Goal: Use online tool/utility: Utilize a website feature to perform a specific function

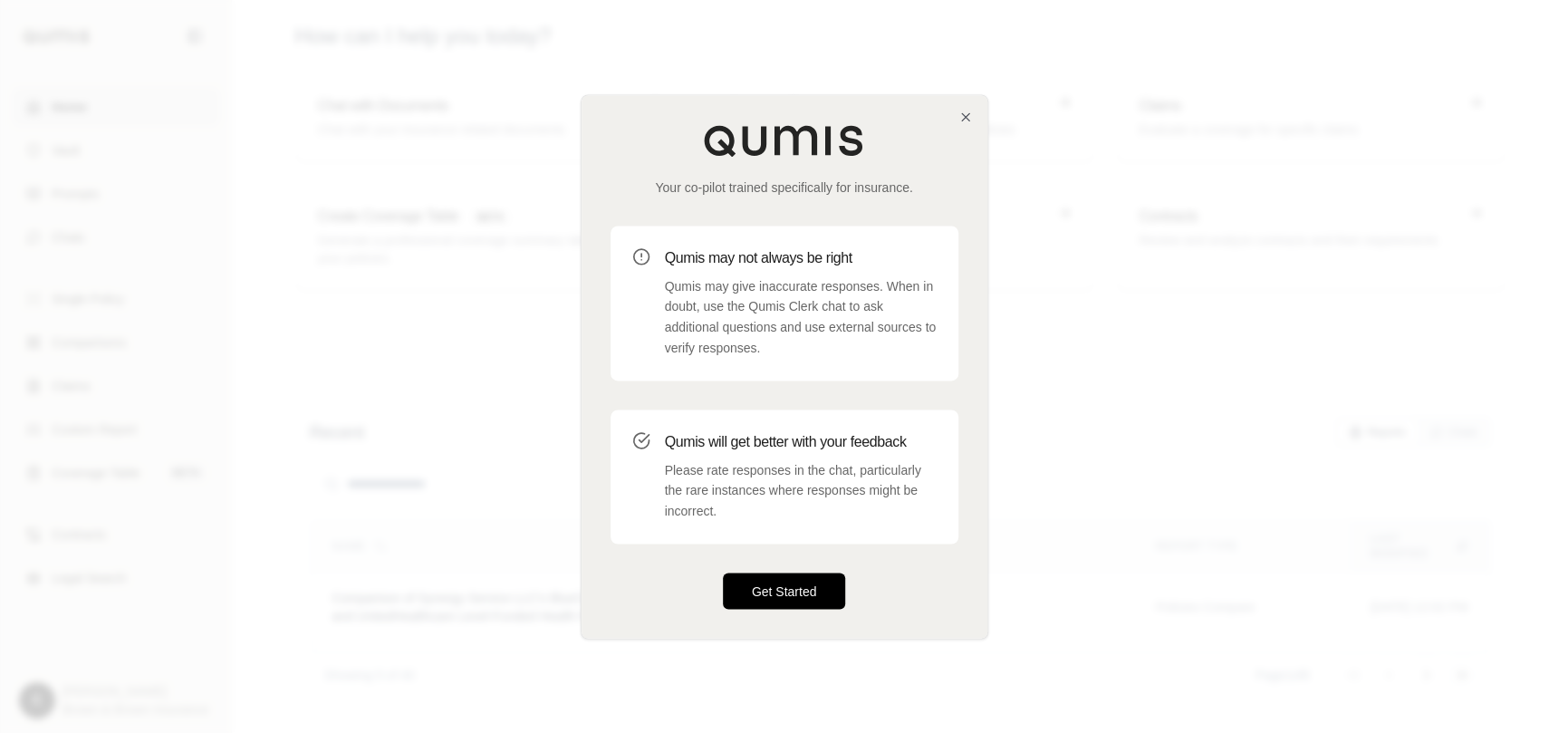
click at [762, 600] on button "Get Started" at bounding box center [784, 590] width 124 height 36
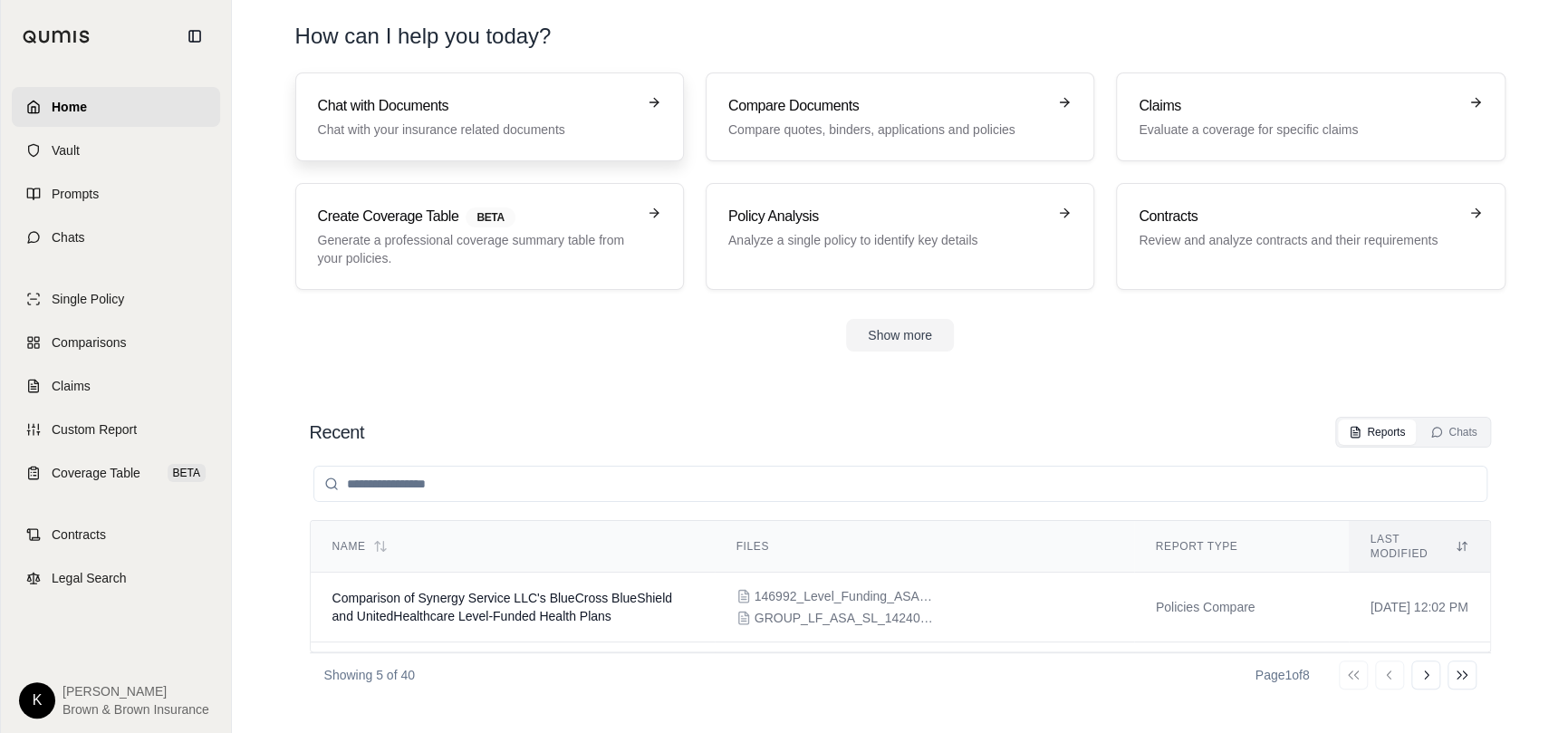
click at [393, 110] on h3 "Chat with Documents" at bounding box center [477, 106] width 318 height 21
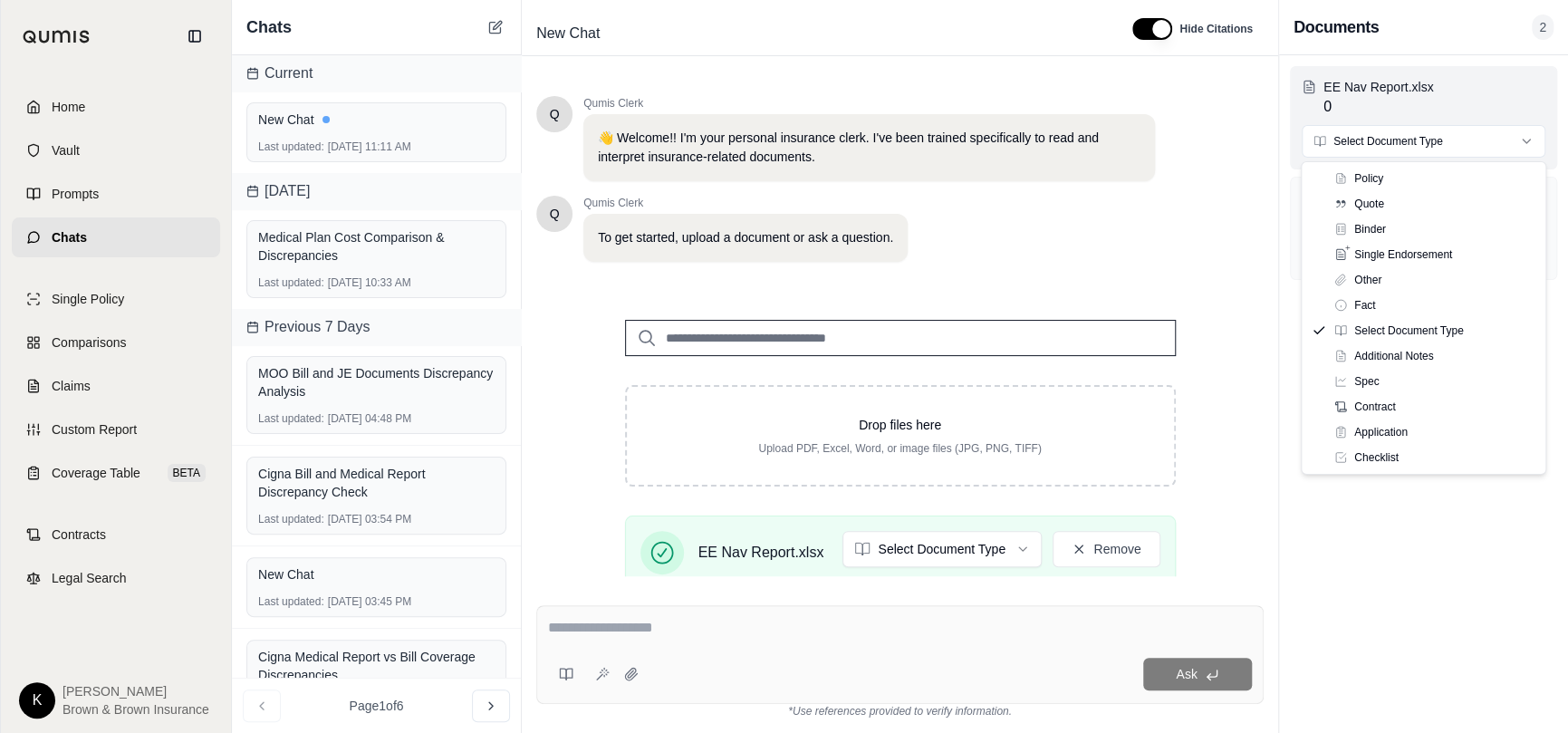
click at [1404, 144] on html "Home Vault Prompts Chats Single Policy Comparisons Claims Custom Report Coverag…" at bounding box center [784, 366] width 1568 height 733
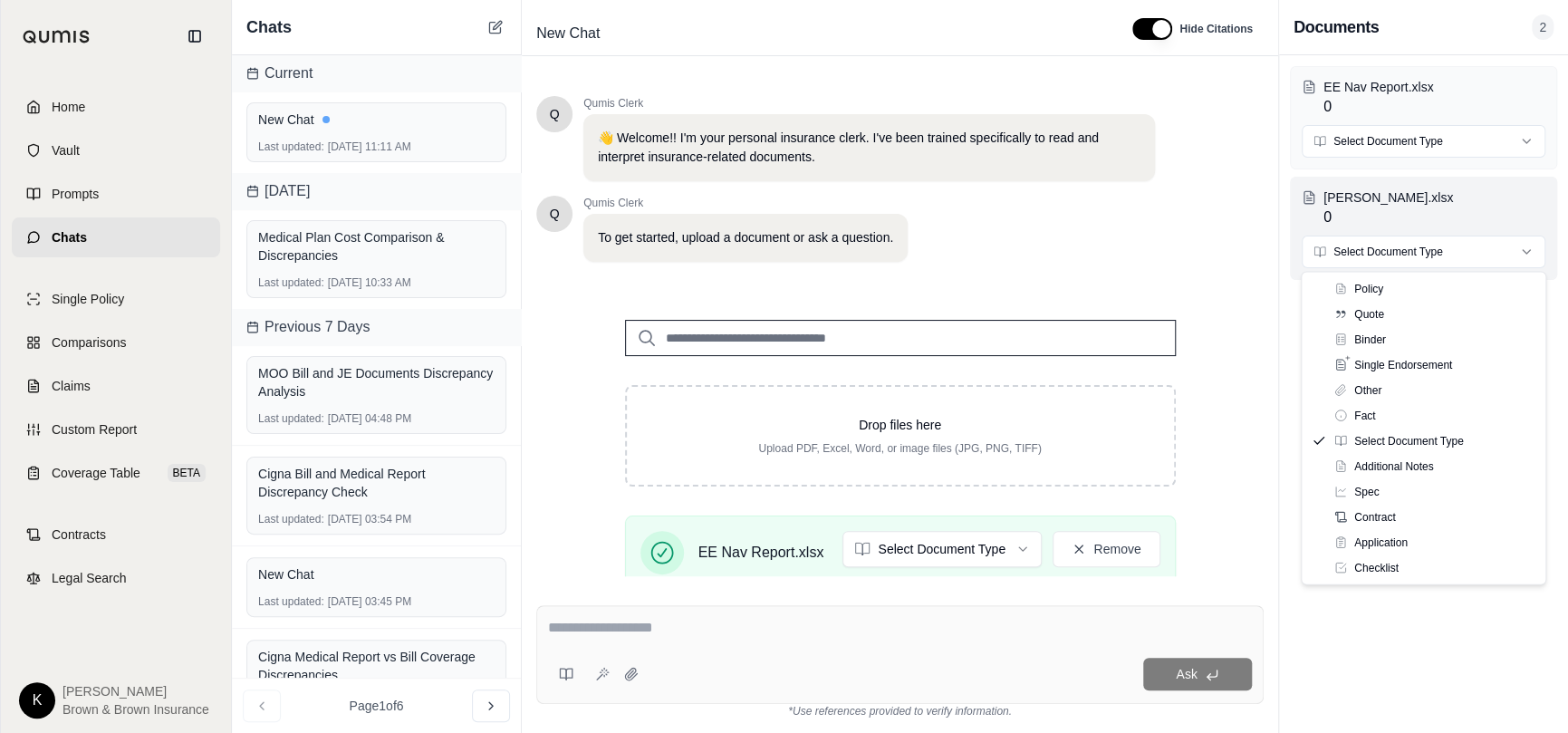
click at [1396, 259] on html "Home Vault Prompts Chats Single Policy Comparisons Claims Custom Report Coverag…" at bounding box center [784, 366] width 1568 height 733
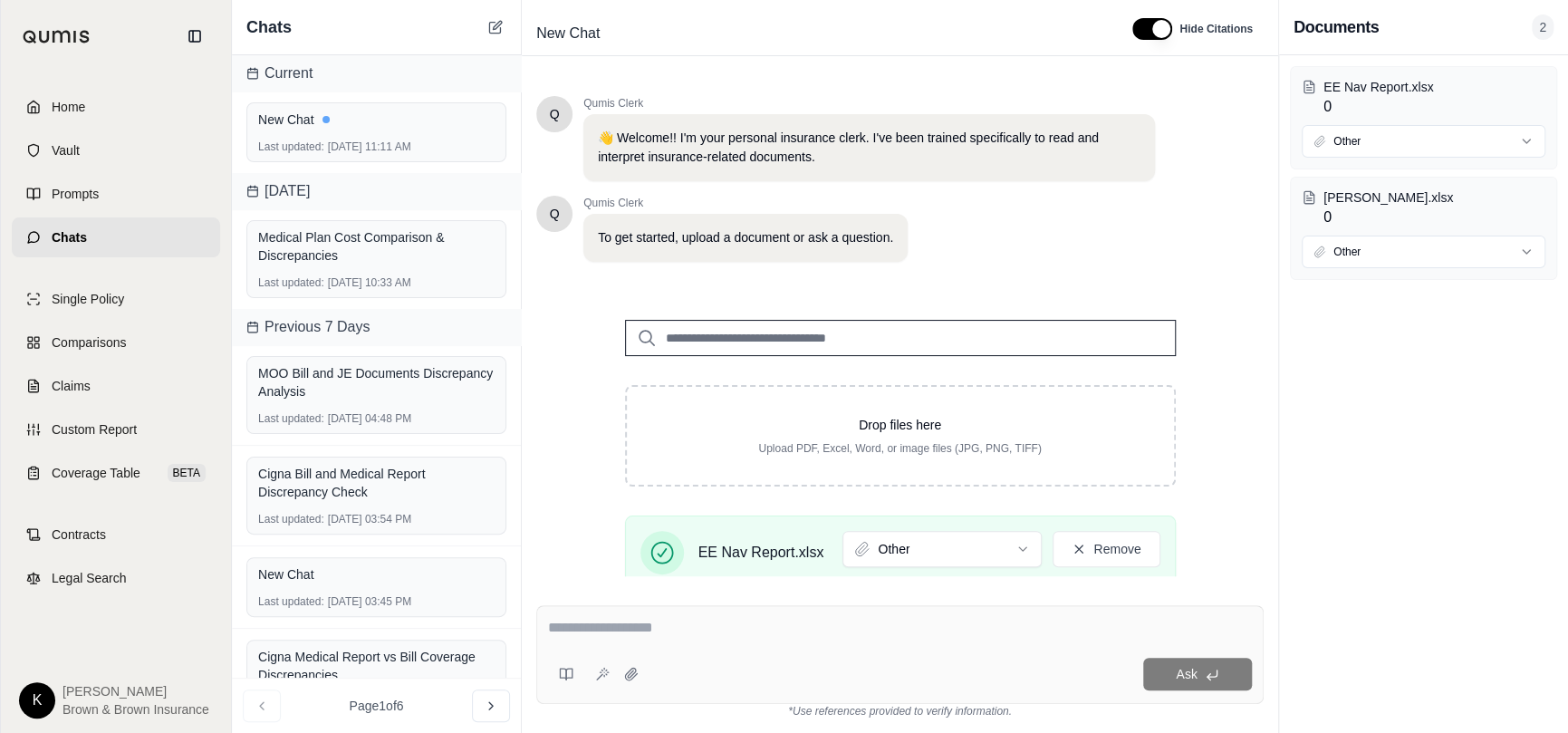
click at [798, 655] on div "Ask" at bounding box center [899, 654] width 727 height 98
type textarea "**********"
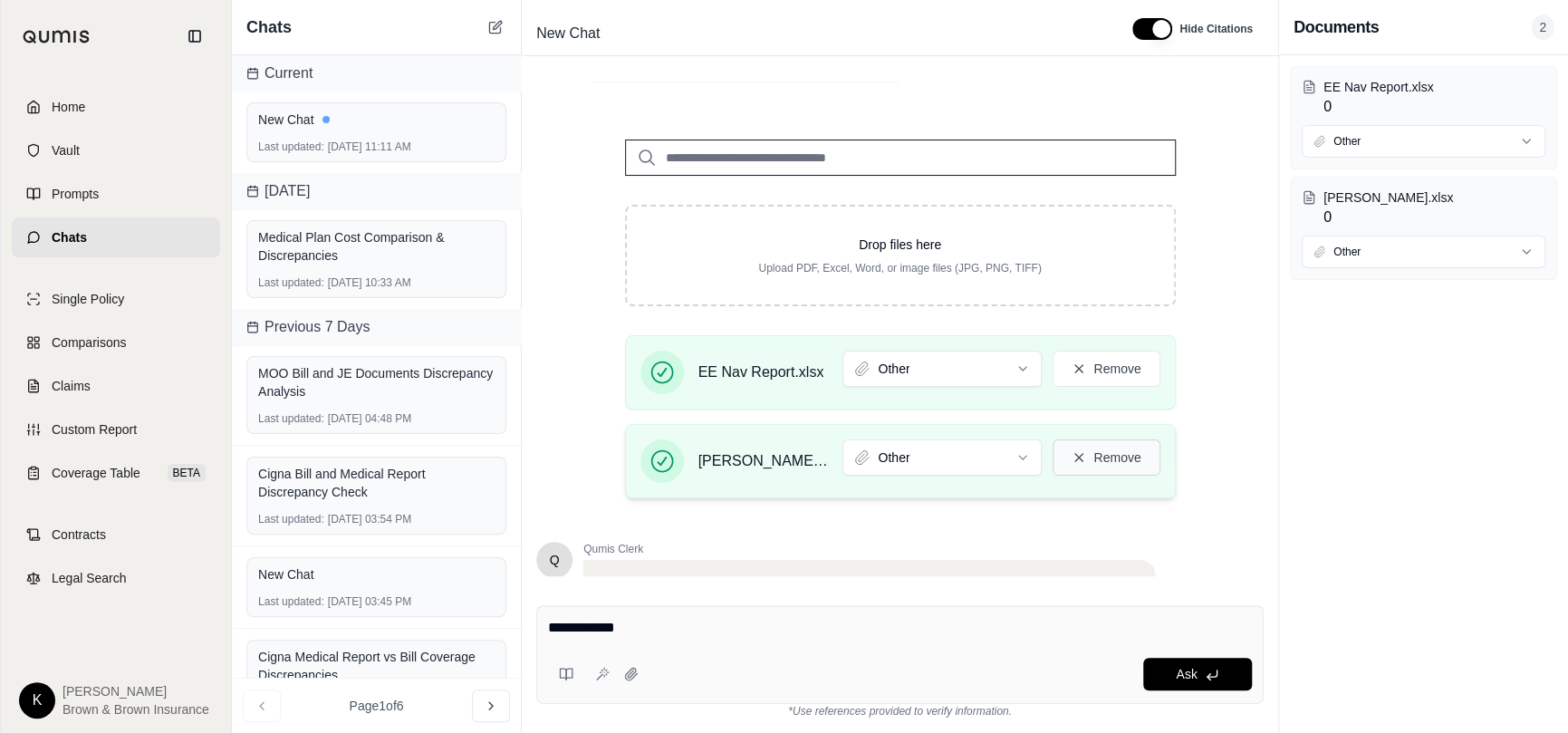
scroll to position [181, 0]
click at [1110, 458] on button "Remove" at bounding box center [1107, 457] width 107 height 36
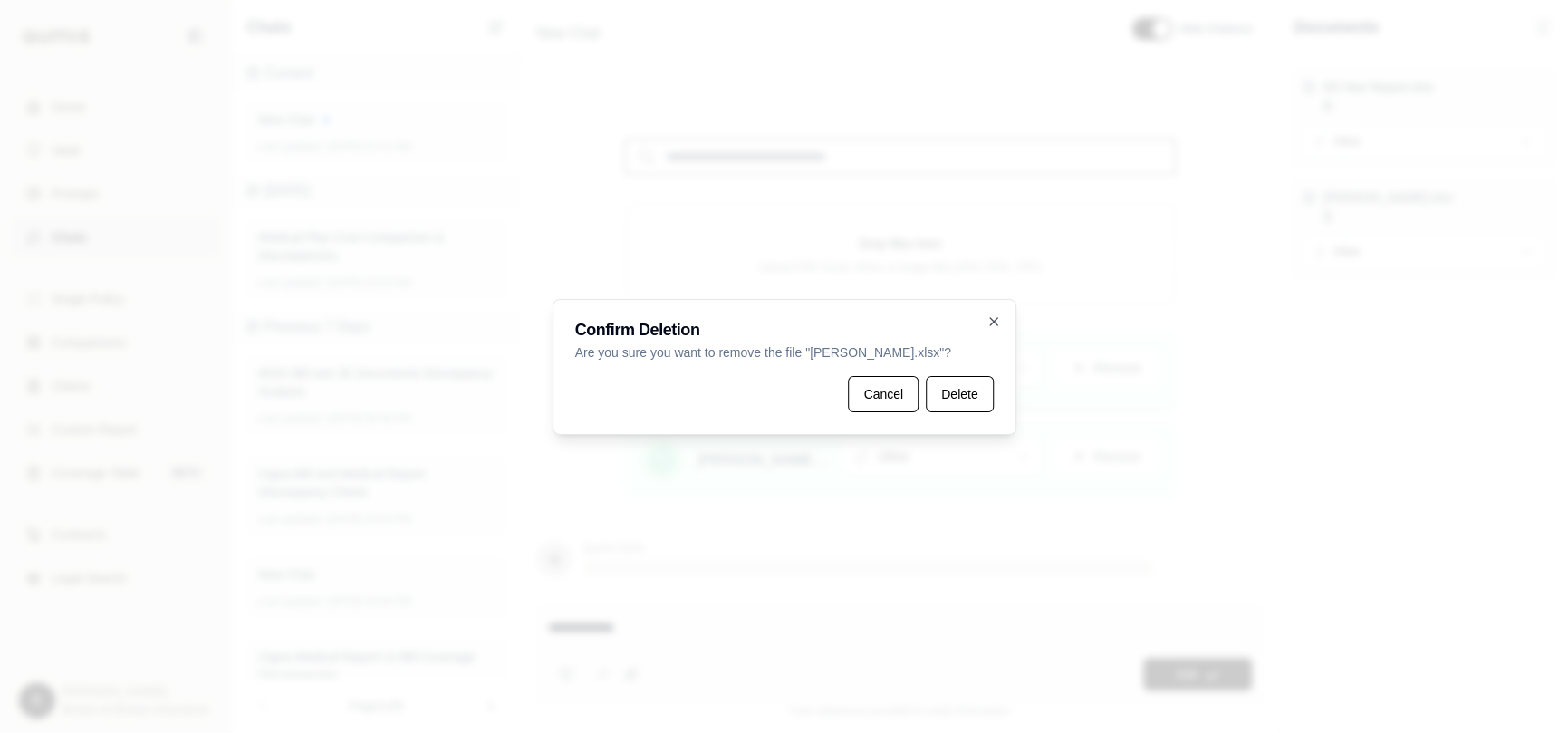
click at [931, 392] on button "Delete" at bounding box center [959, 393] width 67 height 36
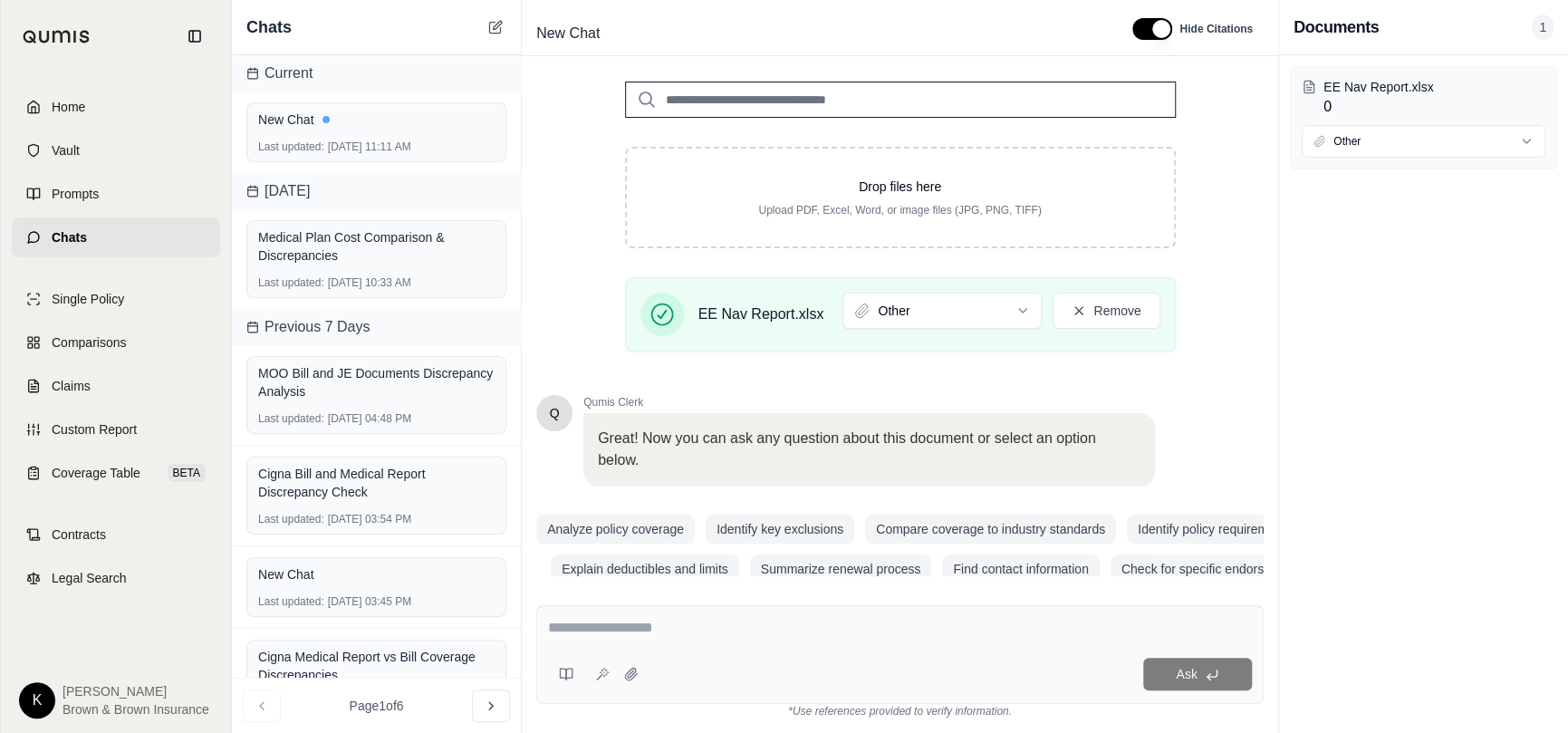
scroll to position [280, 0]
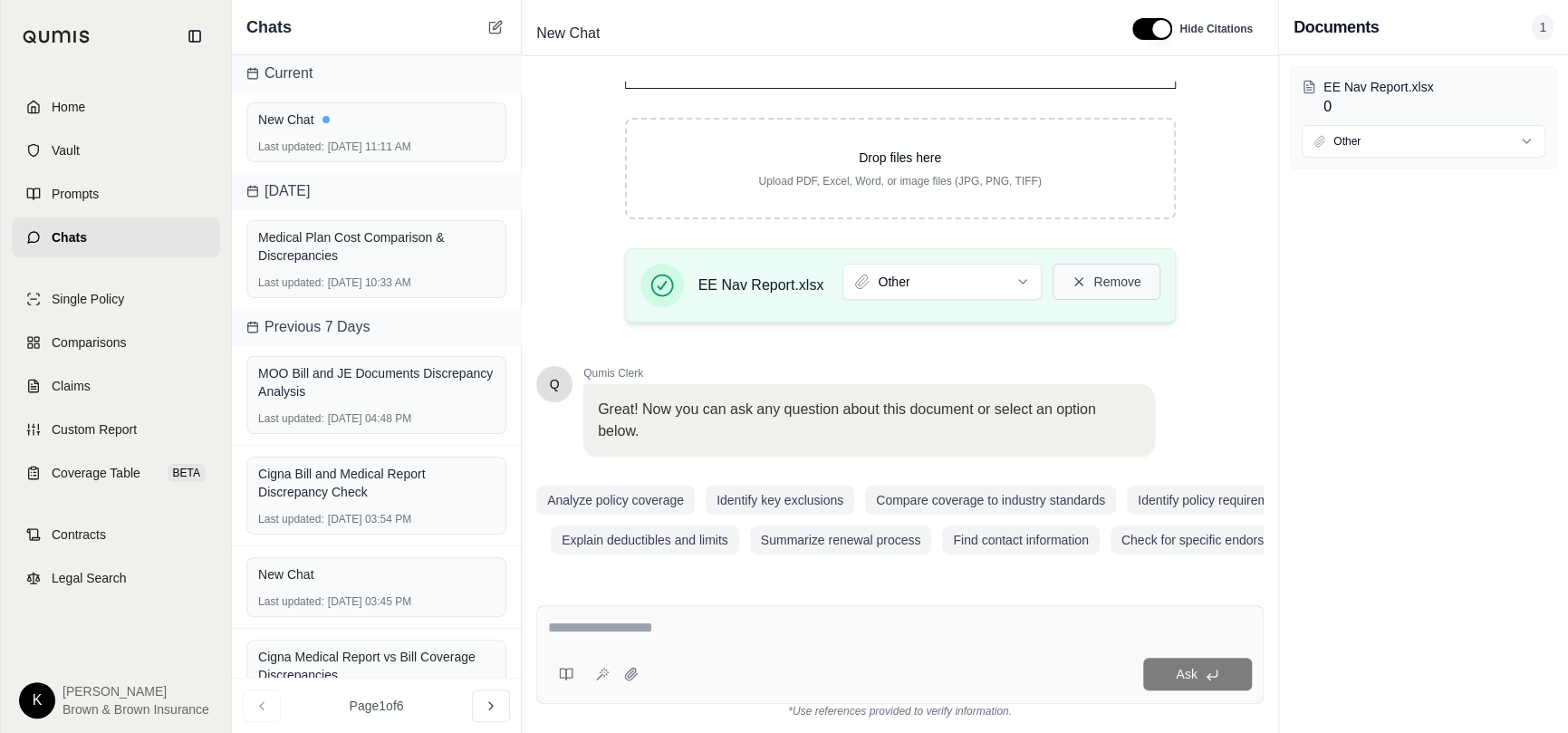
click at [1112, 273] on button "Remove" at bounding box center [1107, 281] width 107 height 36
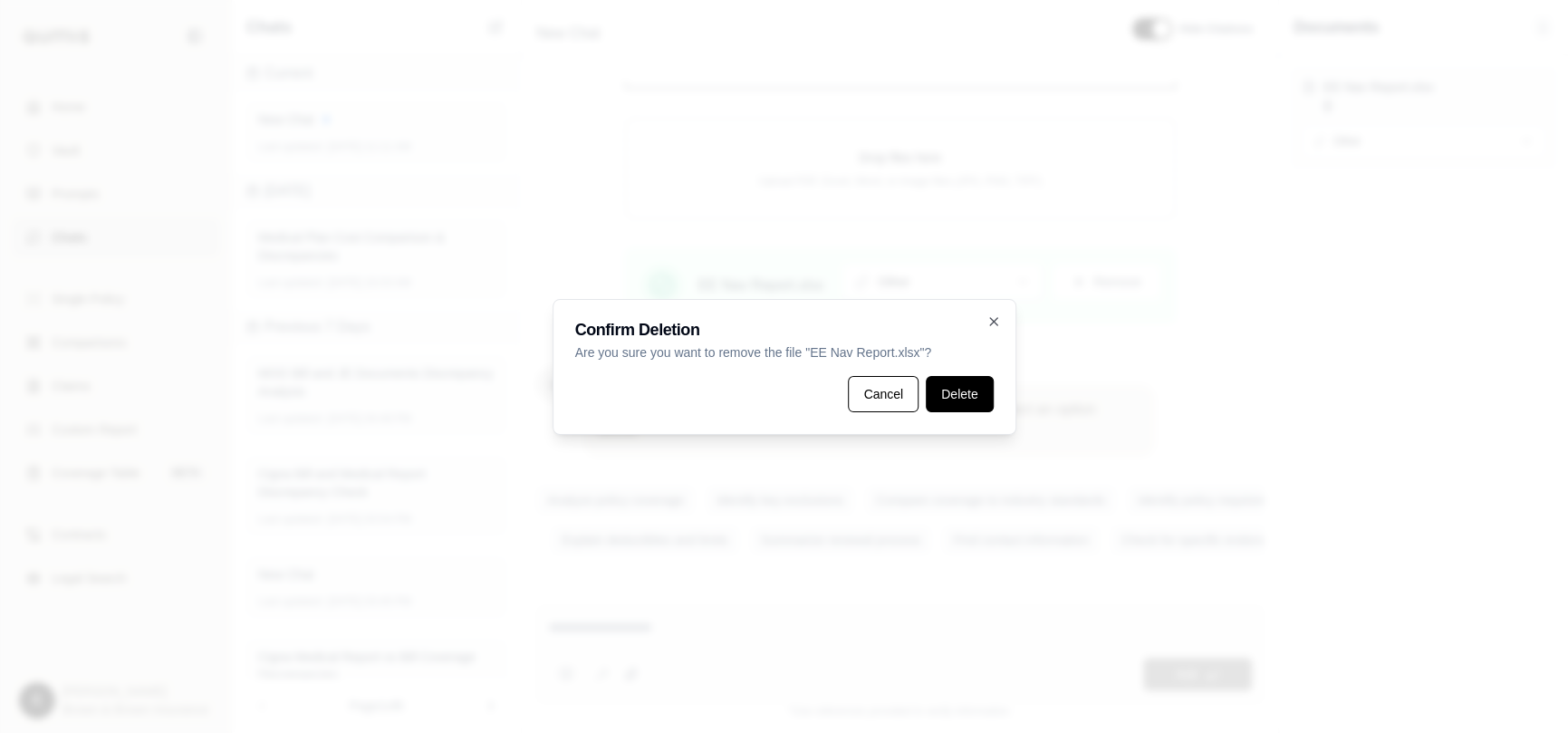
click at [974, 403] on button "Delete" at bounding box center [959, 393] width 67 height 36
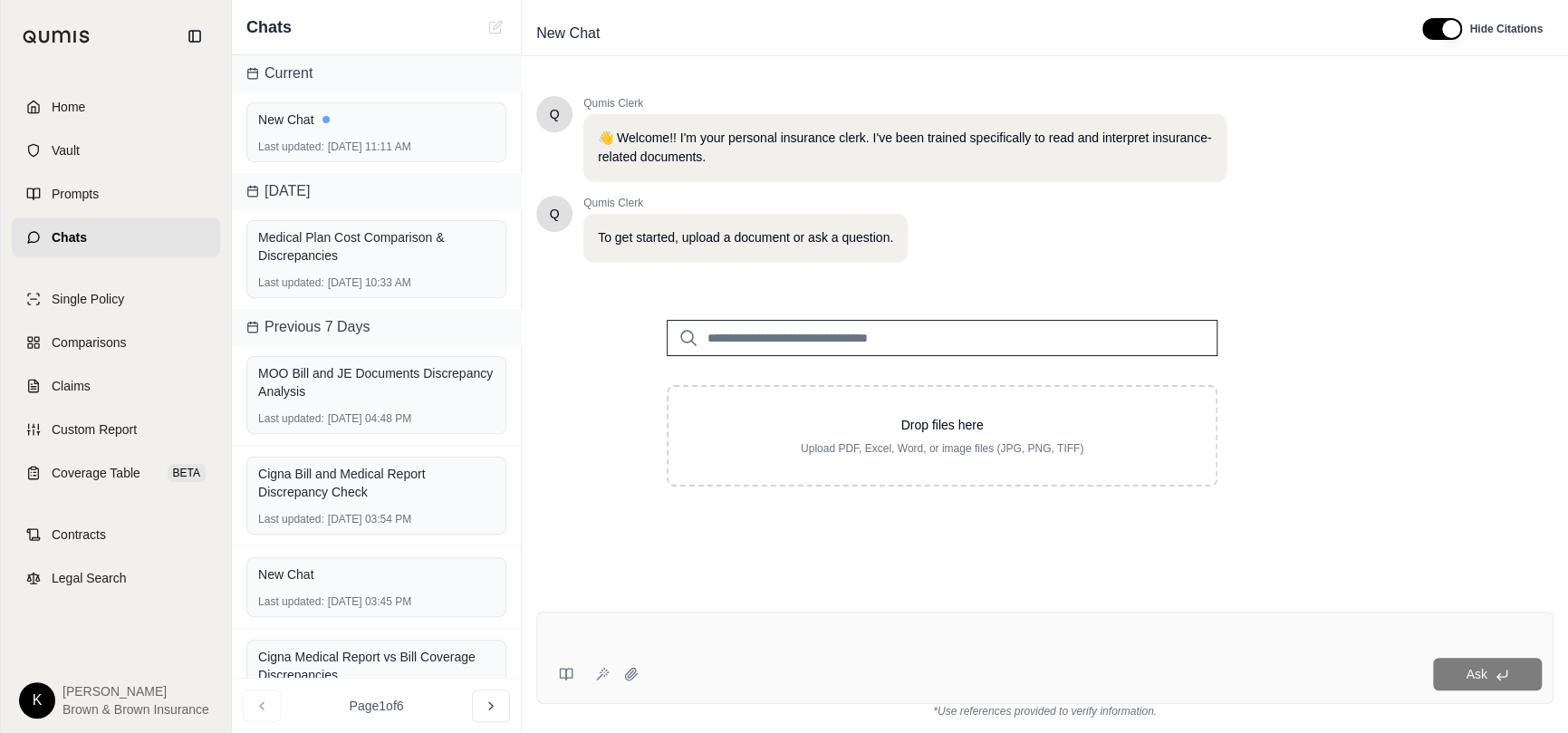
scroll to position [0, 0]
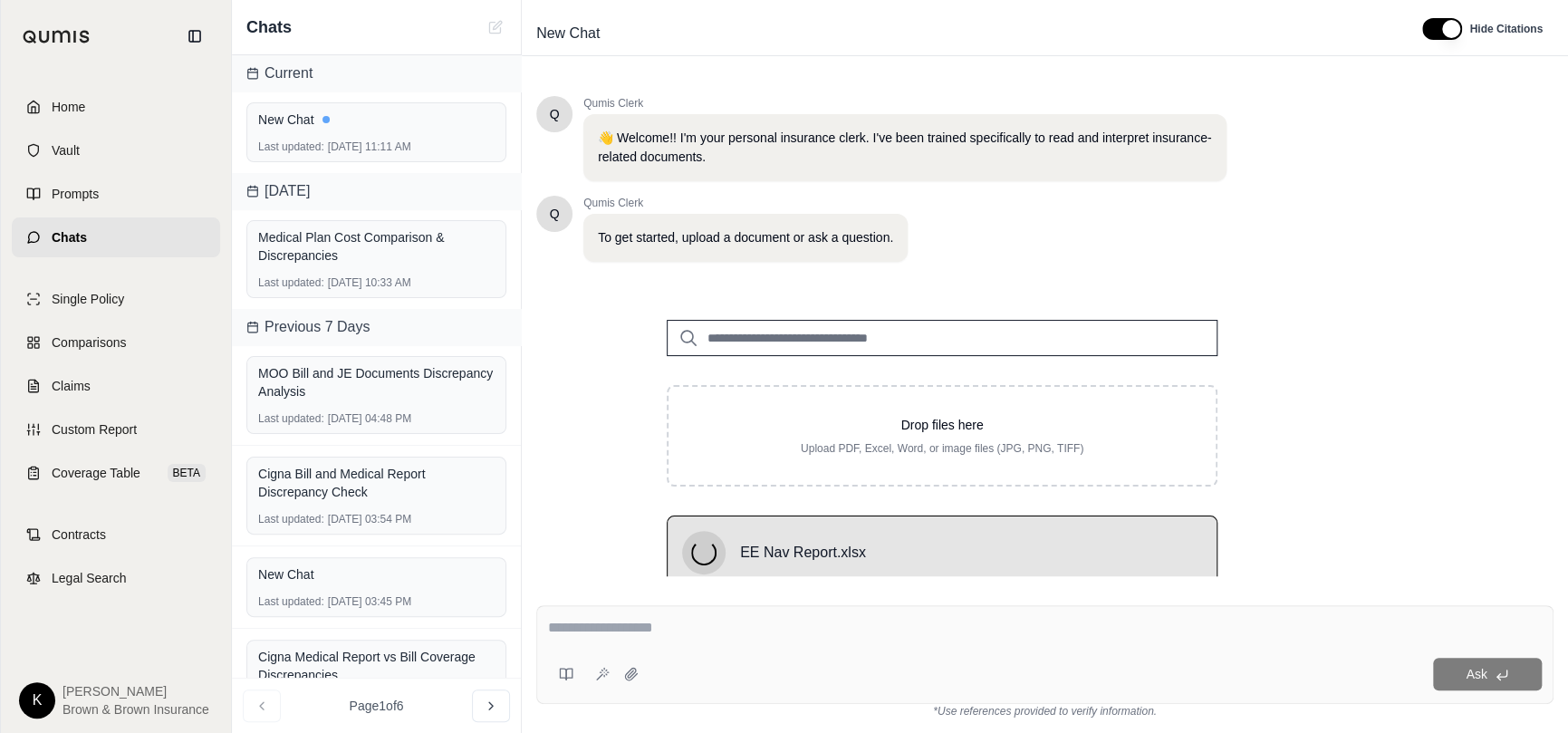
click at [966, 641] on div at bounding box center [1044, 631] width 994 height 28
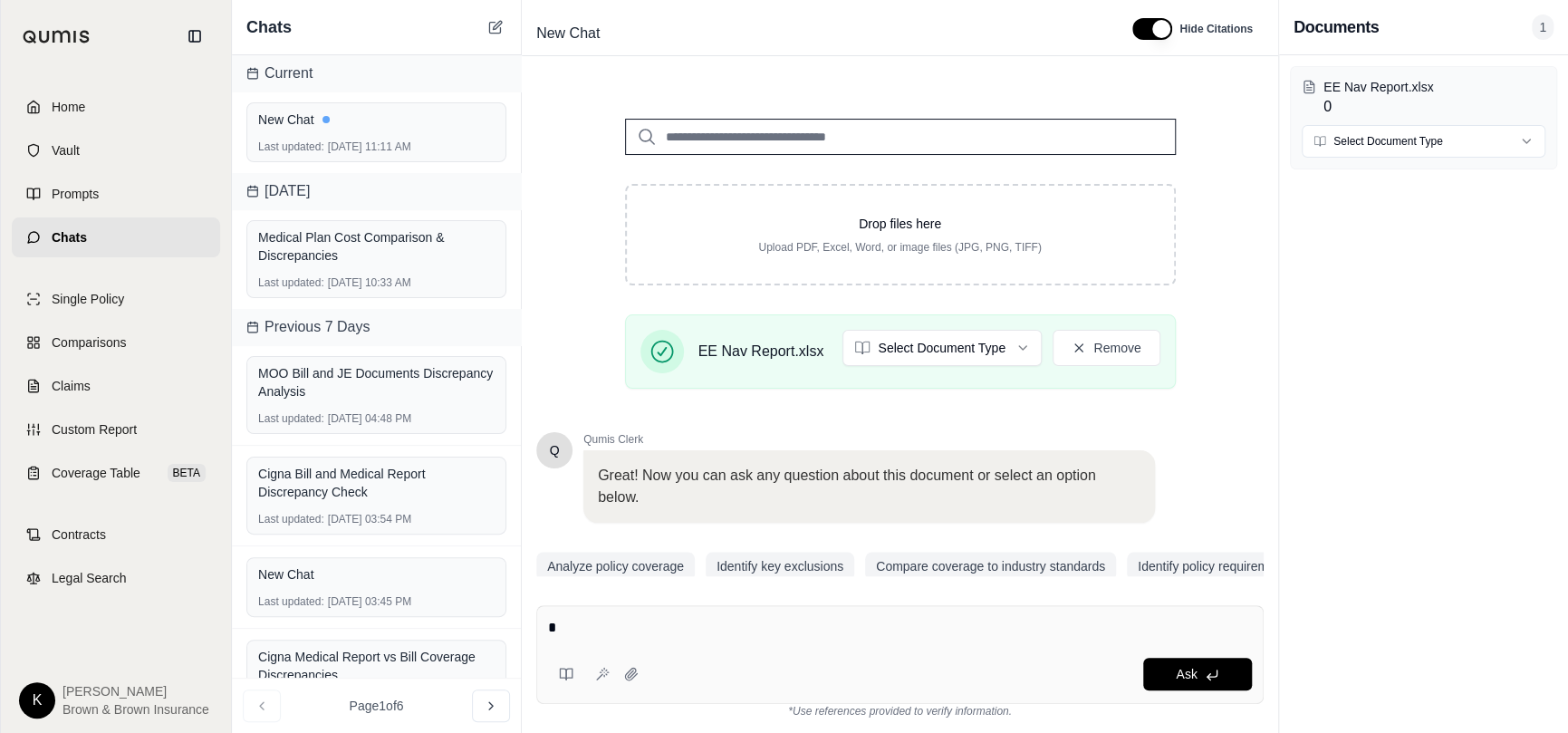
scroll to position [257, 0]
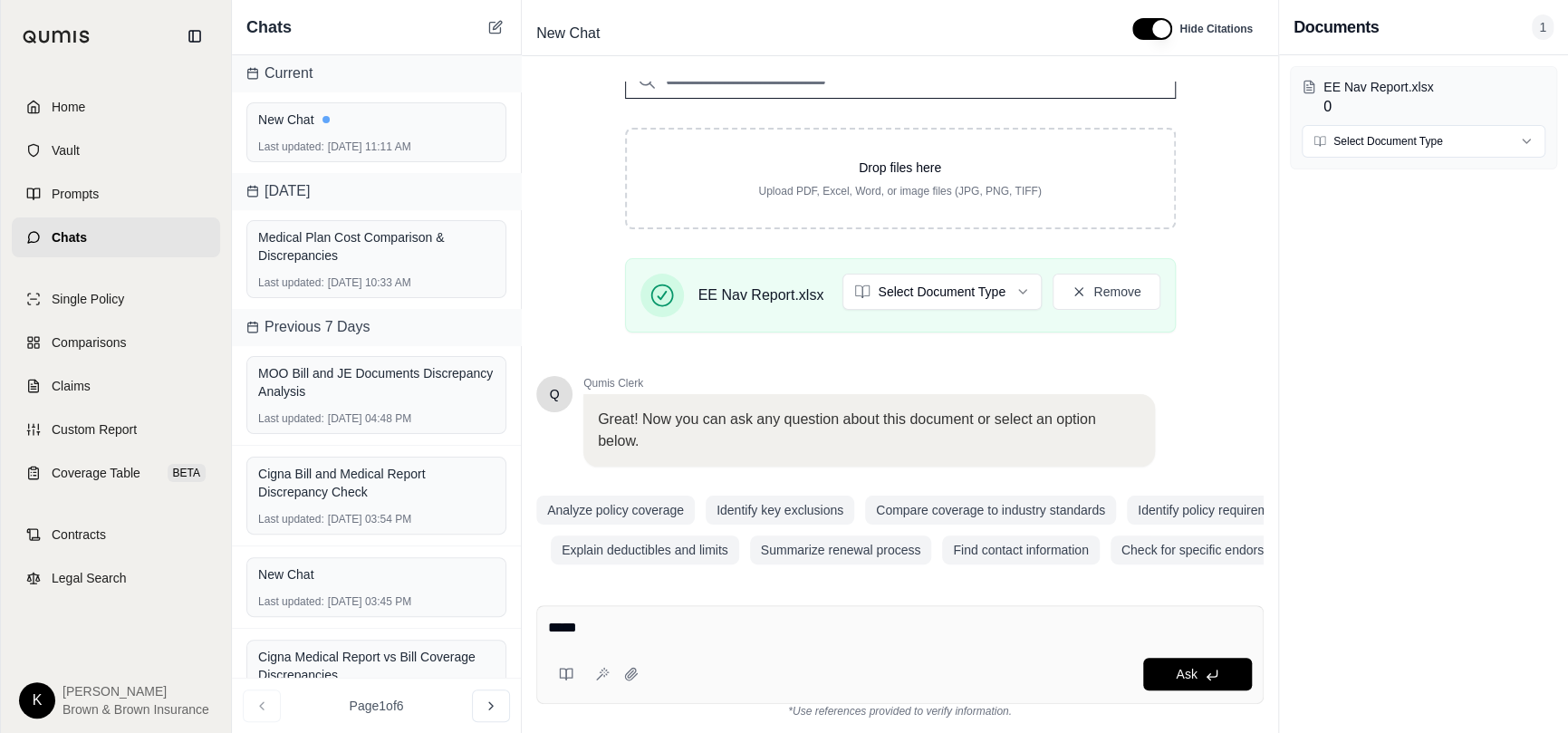
type textarea "******"
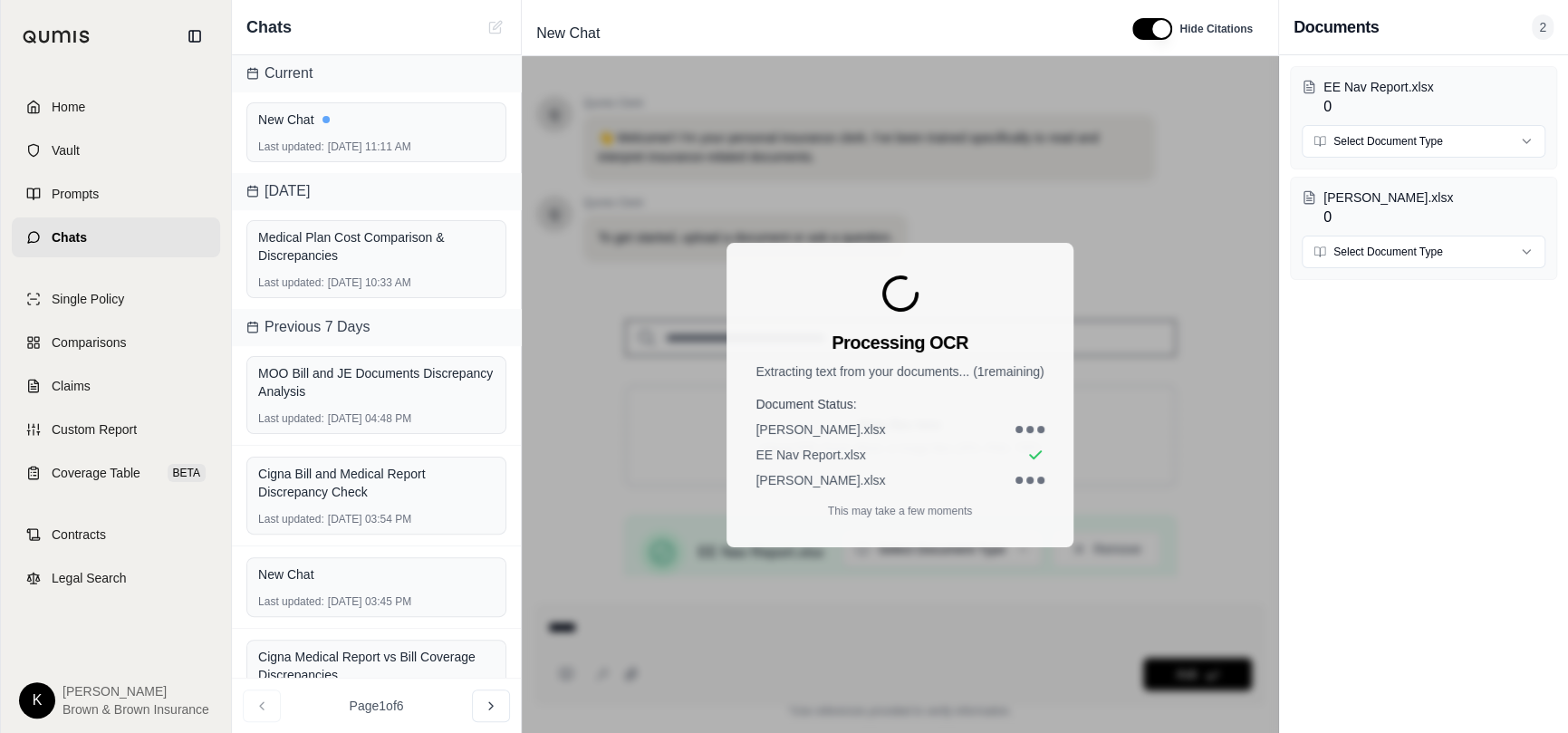
type textarea "*****"
click at [1110, 395] on div "Processing OCR Extracting text from your documents... ( 1 remaining) Document S…" at bounding box center [899, 394] width 756 height 677
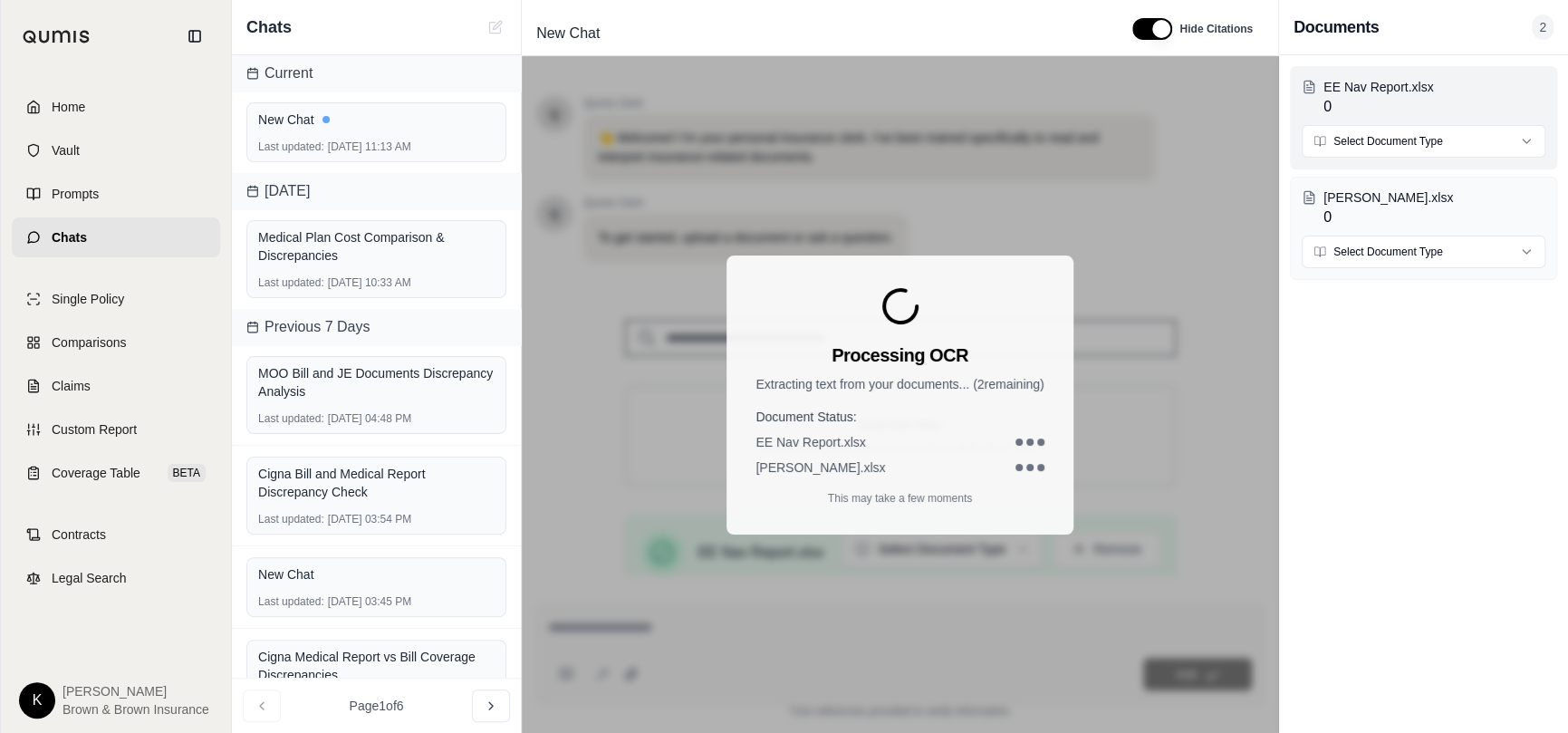
click at [1490, 151] on html "Home Vault Prompts Chats Single Policy Comparisons Claims Custom Report Coverag…" at bounding box center [784, 366] width 1568 height 733
click at [1375, 256] on html "Home Vault Prompts Chats Single Policy Comparisons Claims Custom Report Coverag…" at bounding box center [784, 366] width 1568 height 733
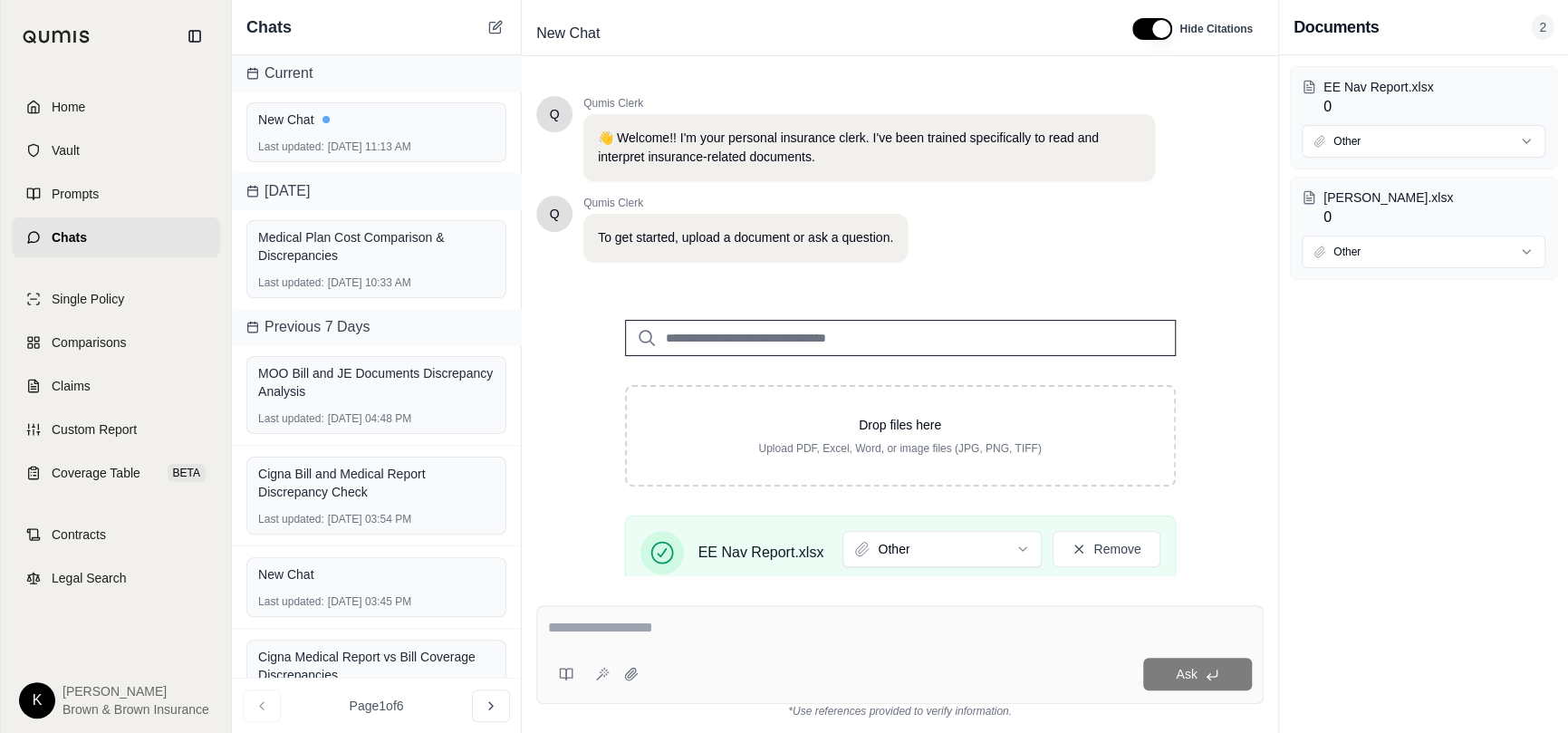
click at [802, 633] on textarea at bounding box center [899, 628] width 704 height 21
type textarea "**********"
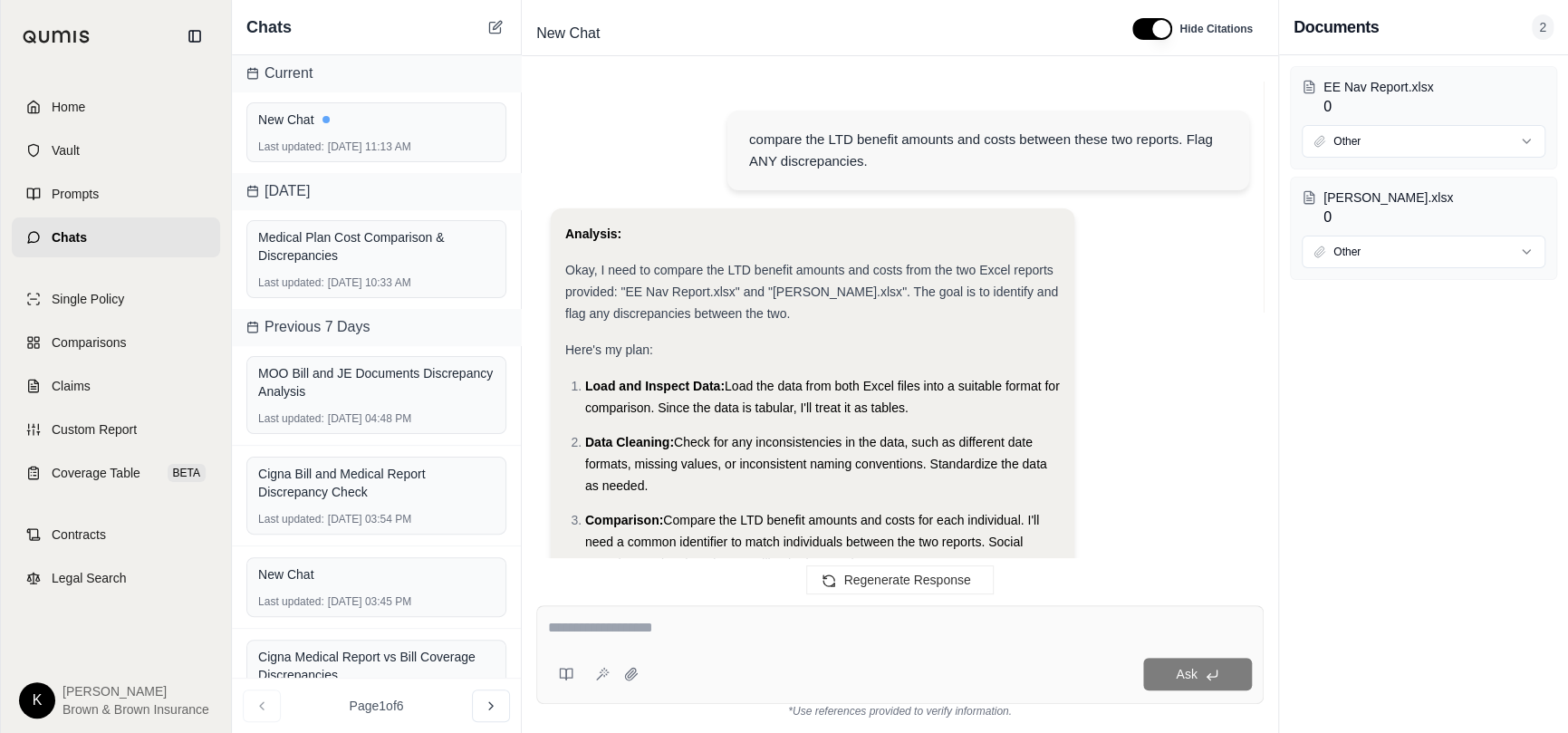
scroll to position [675, 0]
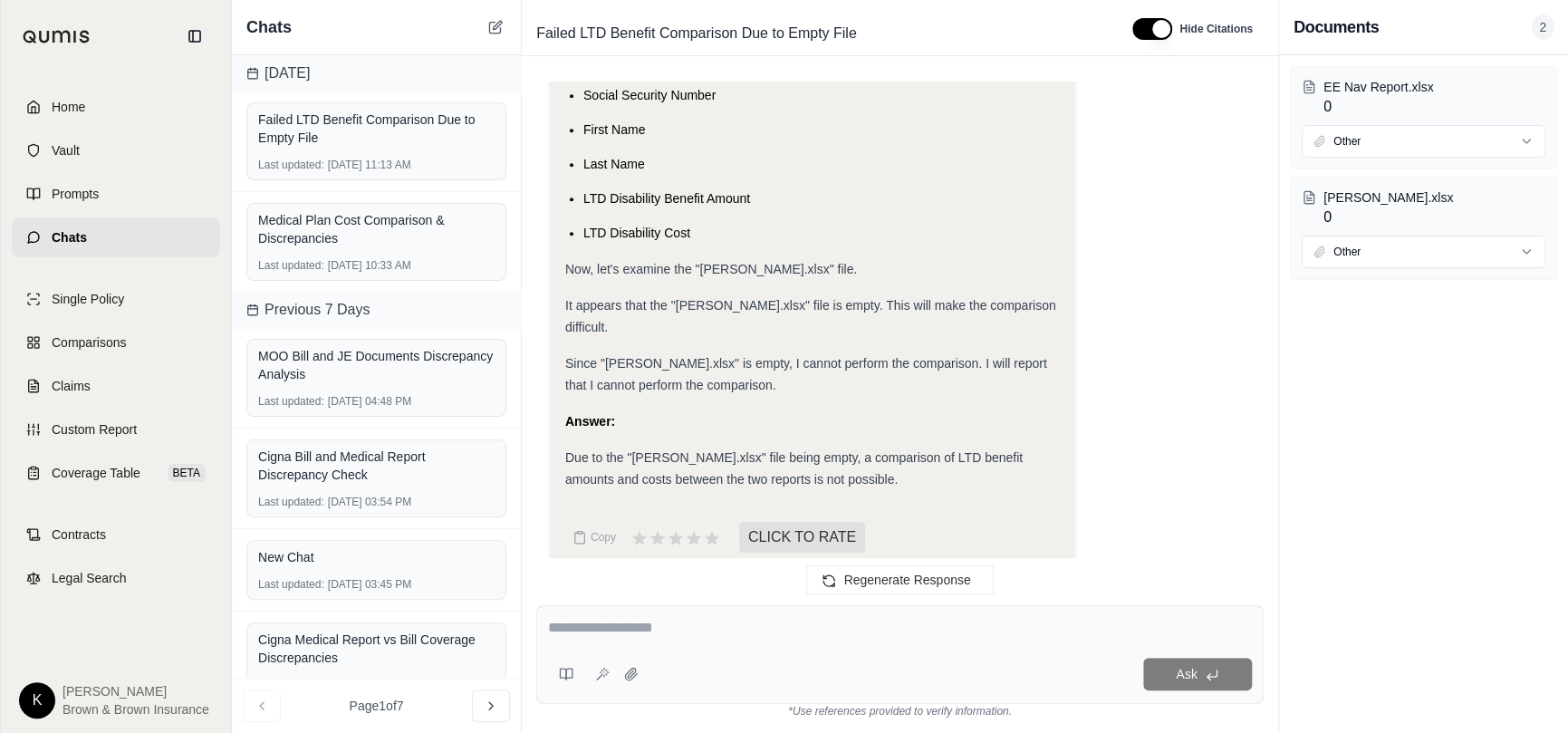
click at [806, 645] on div "Ask" at bounding box center [899, 654] width 727 height 98
type textarea "**********"
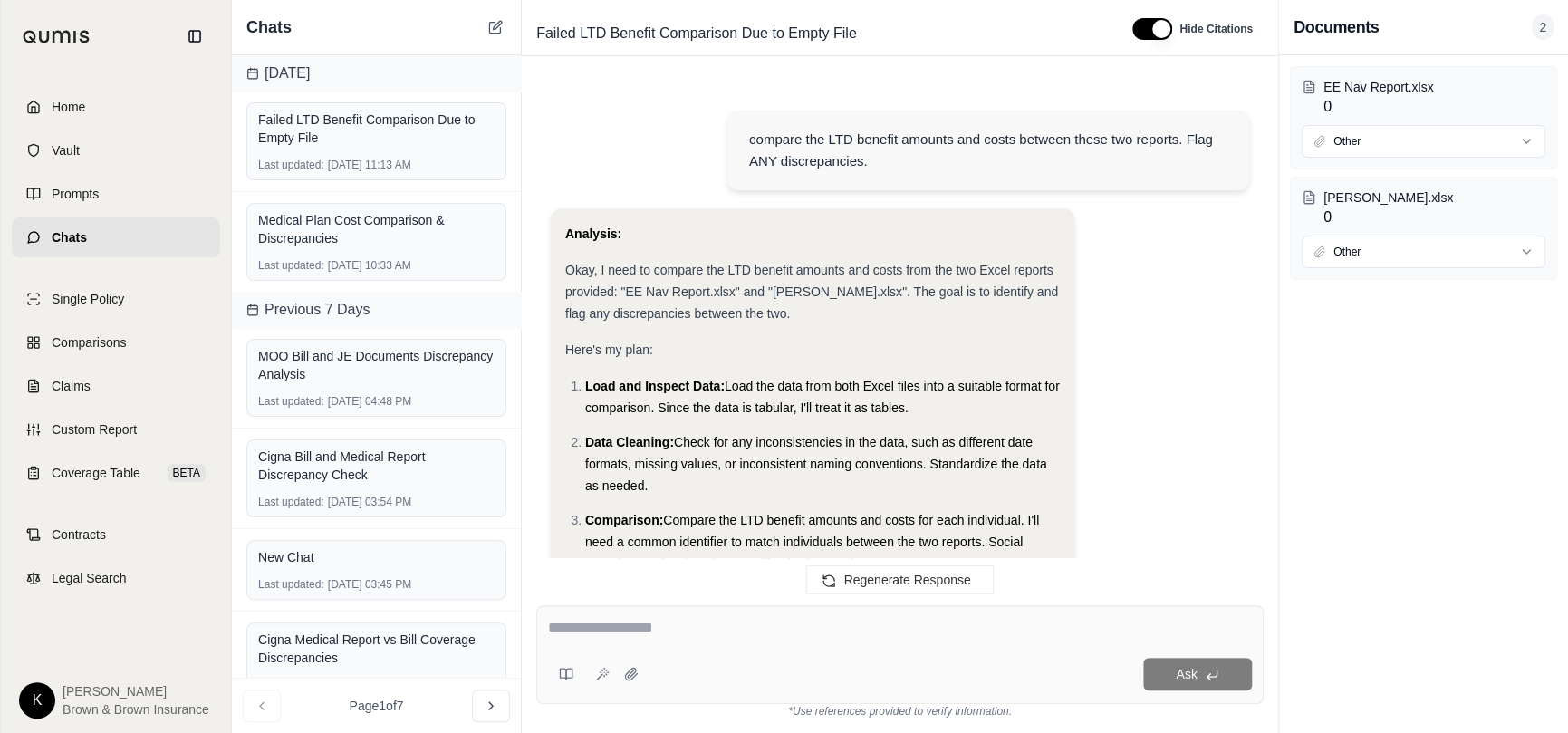
scroll to position [1526, 0]
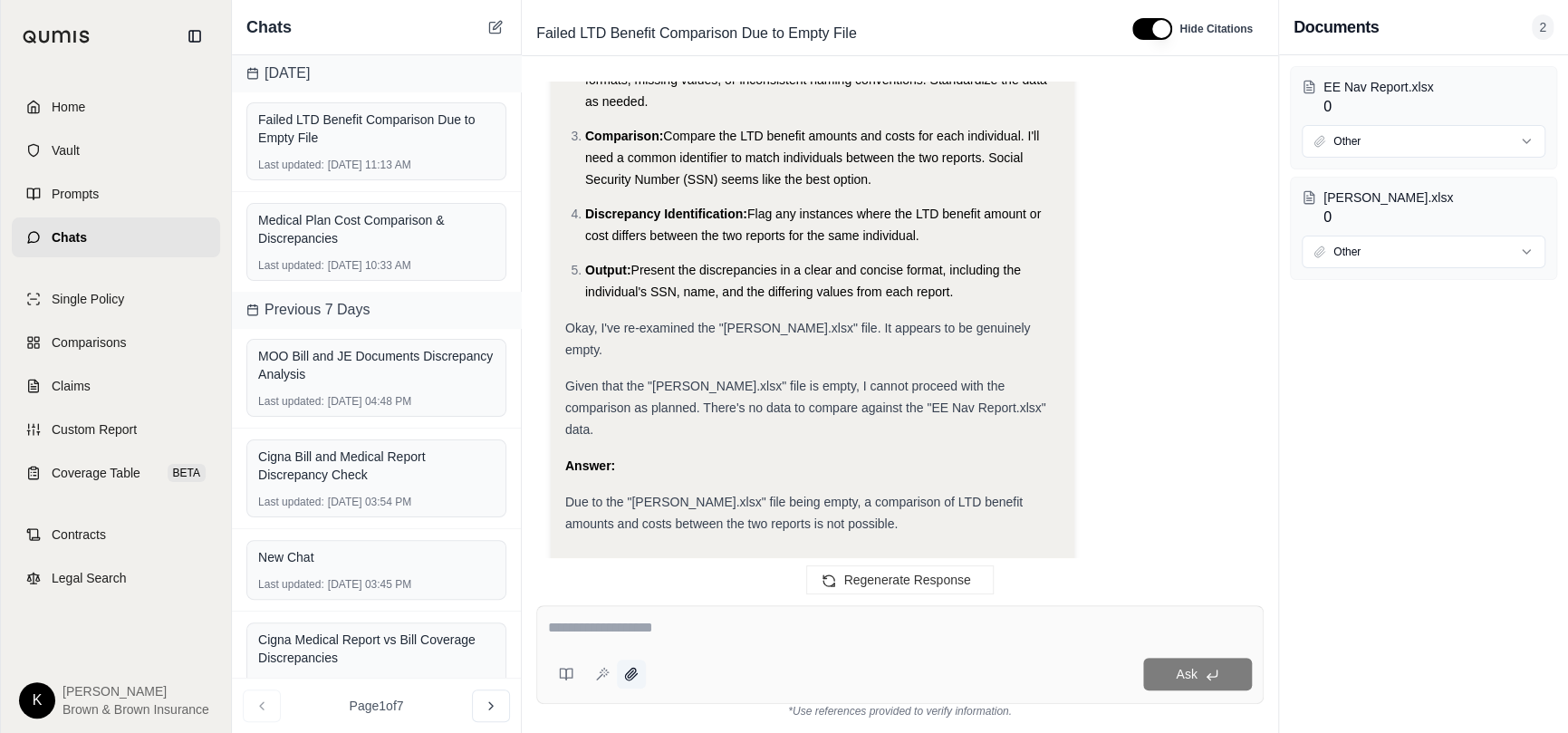
click at [635, 669] on icon at bounding box center [631, 674] width 12 height 12
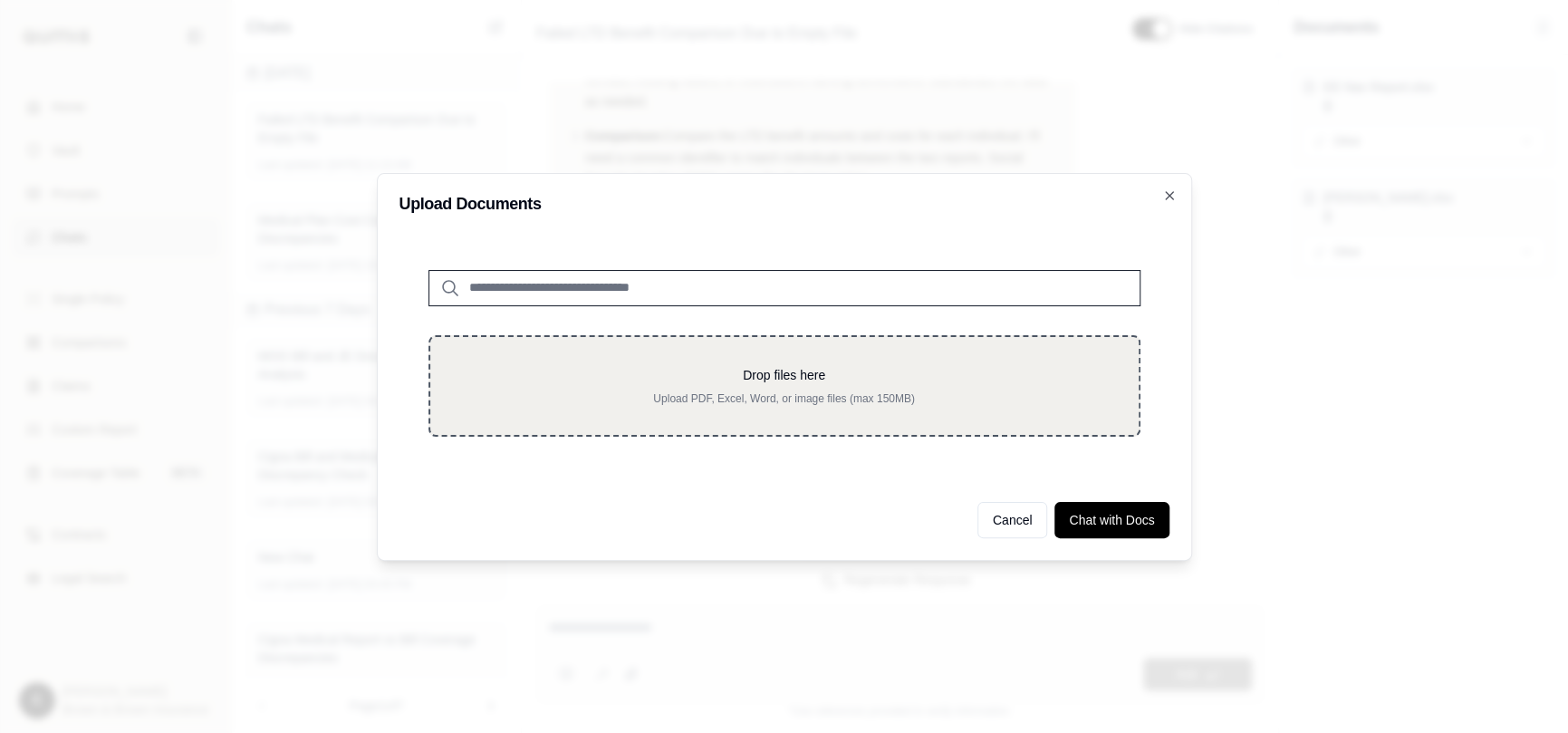
click at [590, 387] on div "Drop files here Upload PDF, Excel, Word, or image files (max 150MB)" at bounding box center [784, 385] width 650 height 40
type input "**********"
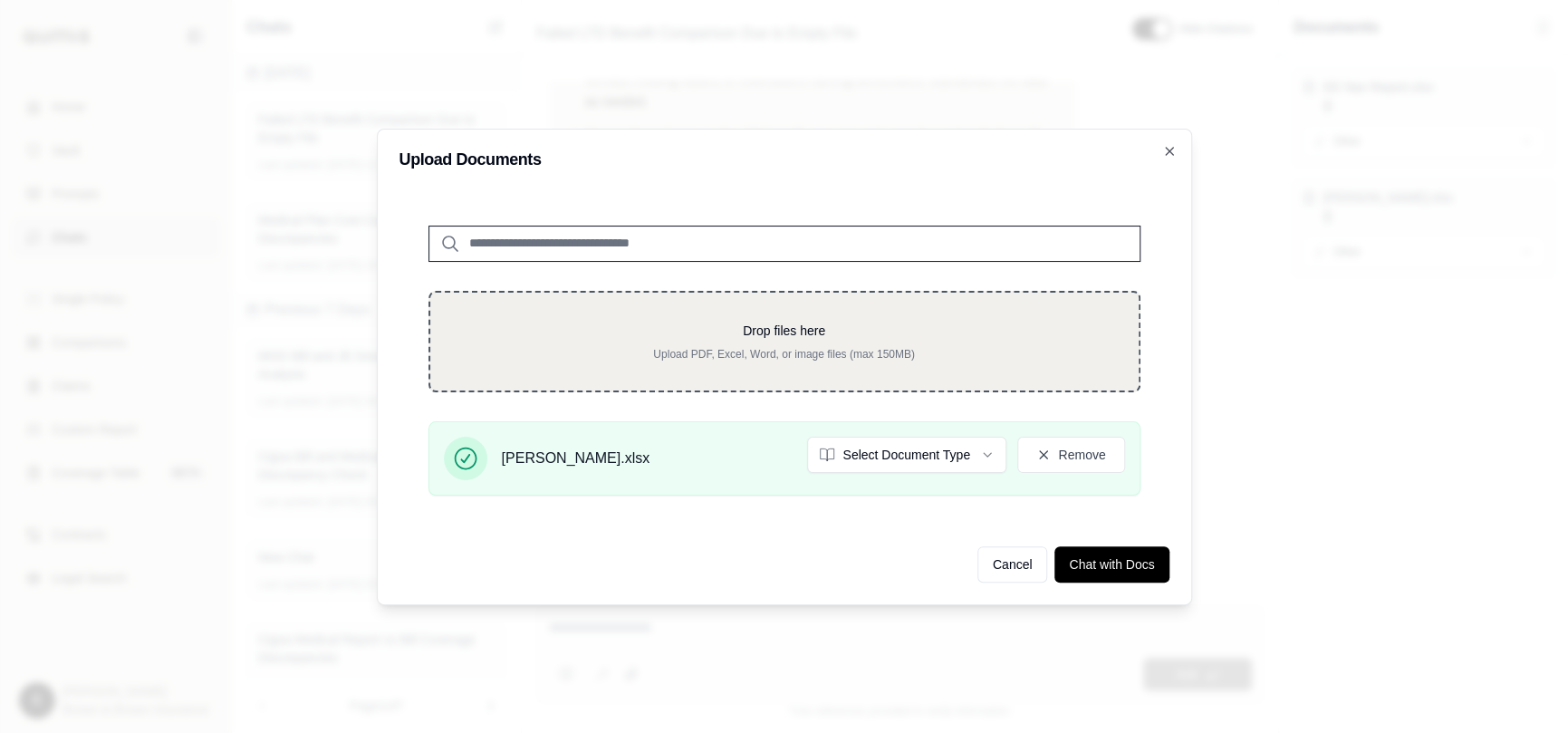
click at [775, 339] on p "Drop files here" at bounding box center [784, 330] width 650 height 18
type input "**********"
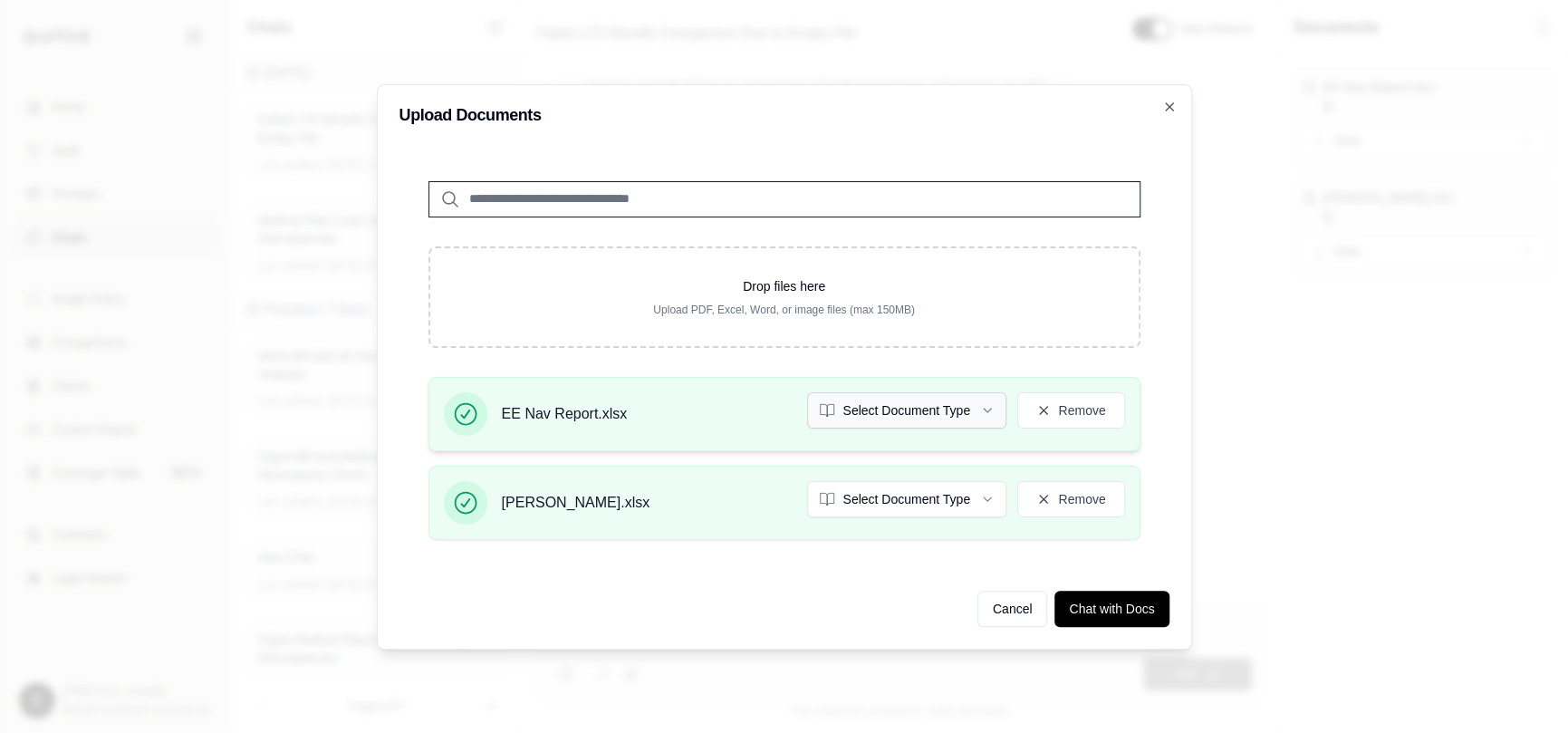
click at [911, 417] on button "Select Document Type" at bounding box center [906, 410] width 200 height 36
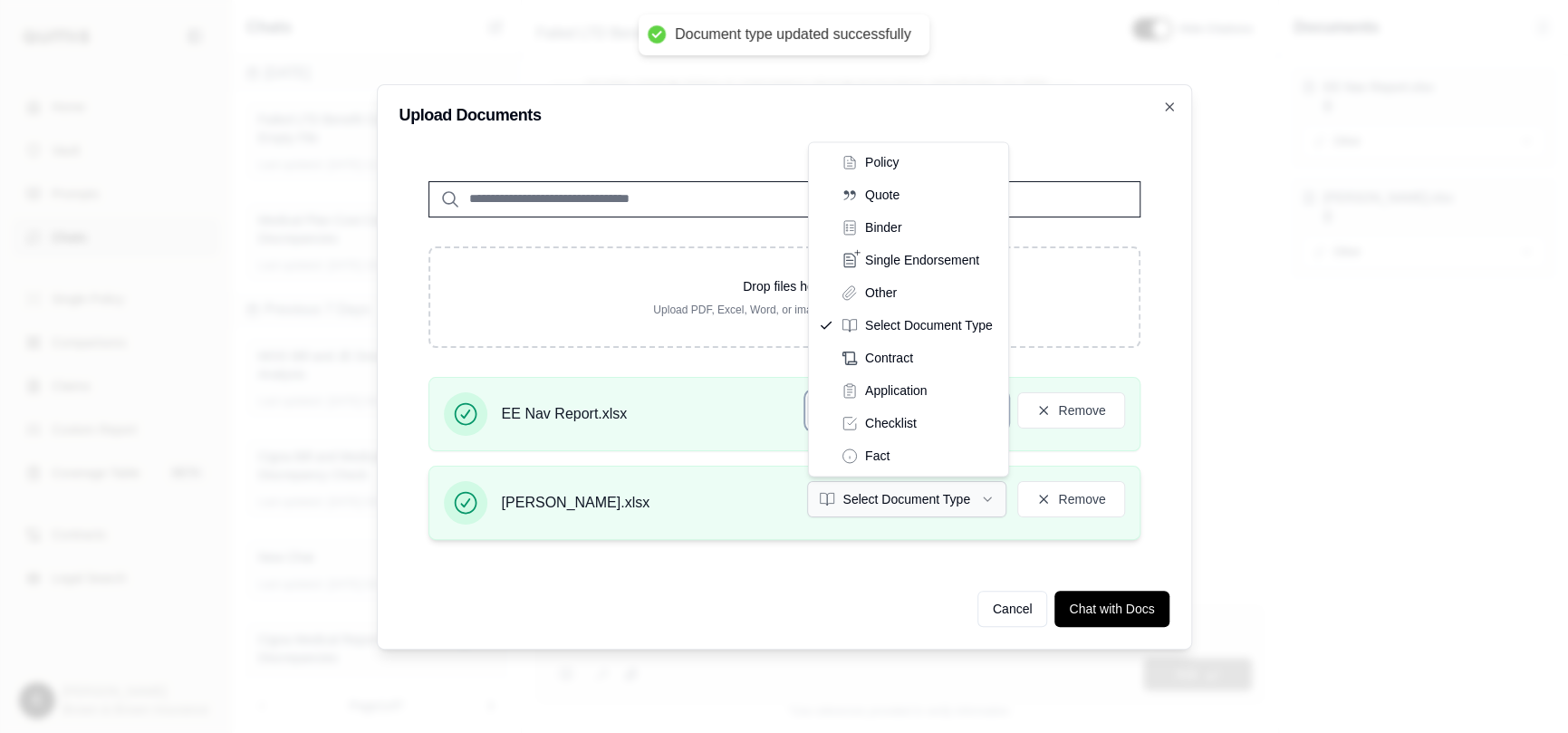
click at [909, 495] on button "Select Document Type" at bounding box center [906, 498] width 200 height 36
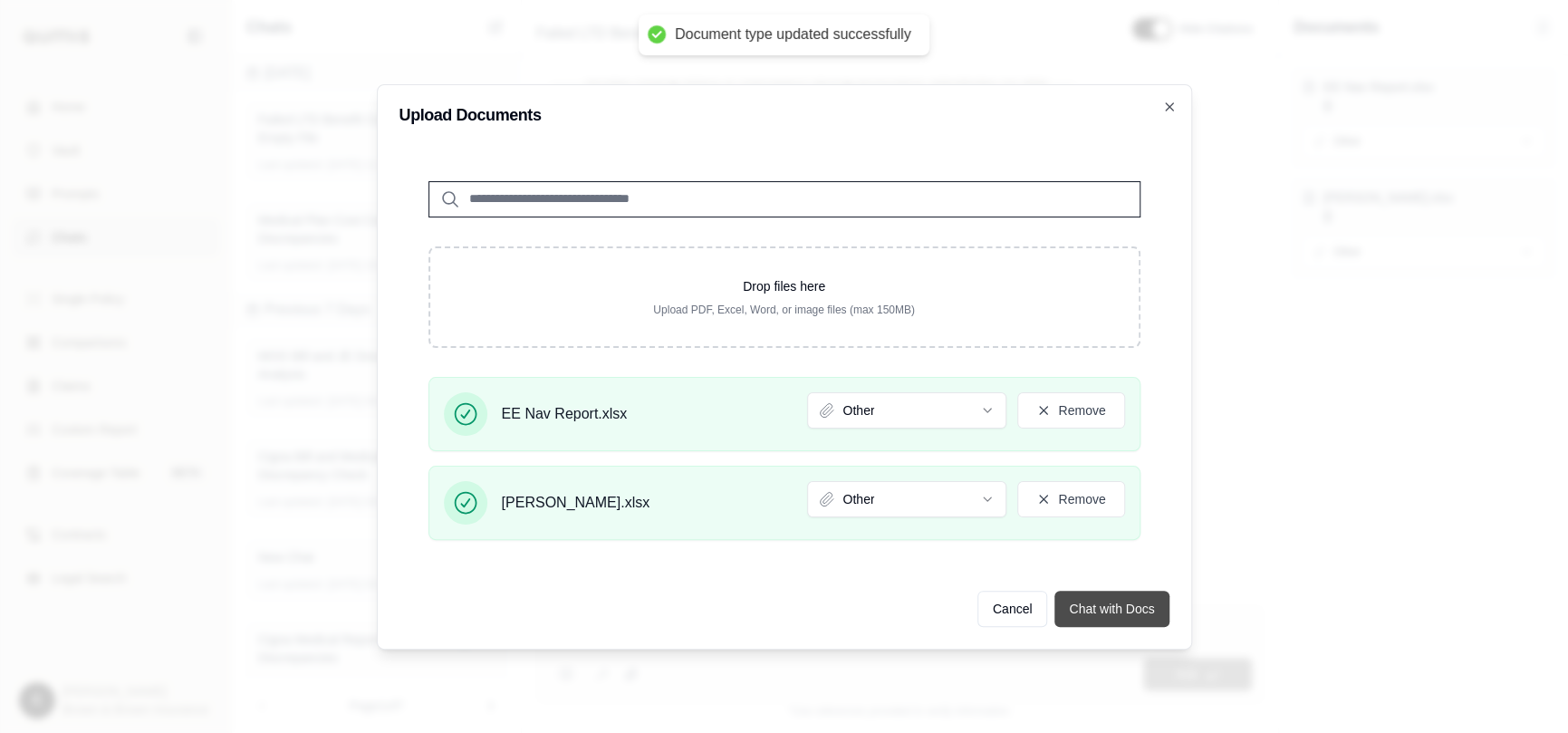
click at [1114, 610] on button "Chat with Docs" at bounding box center [1112, 608] width 114 height 36
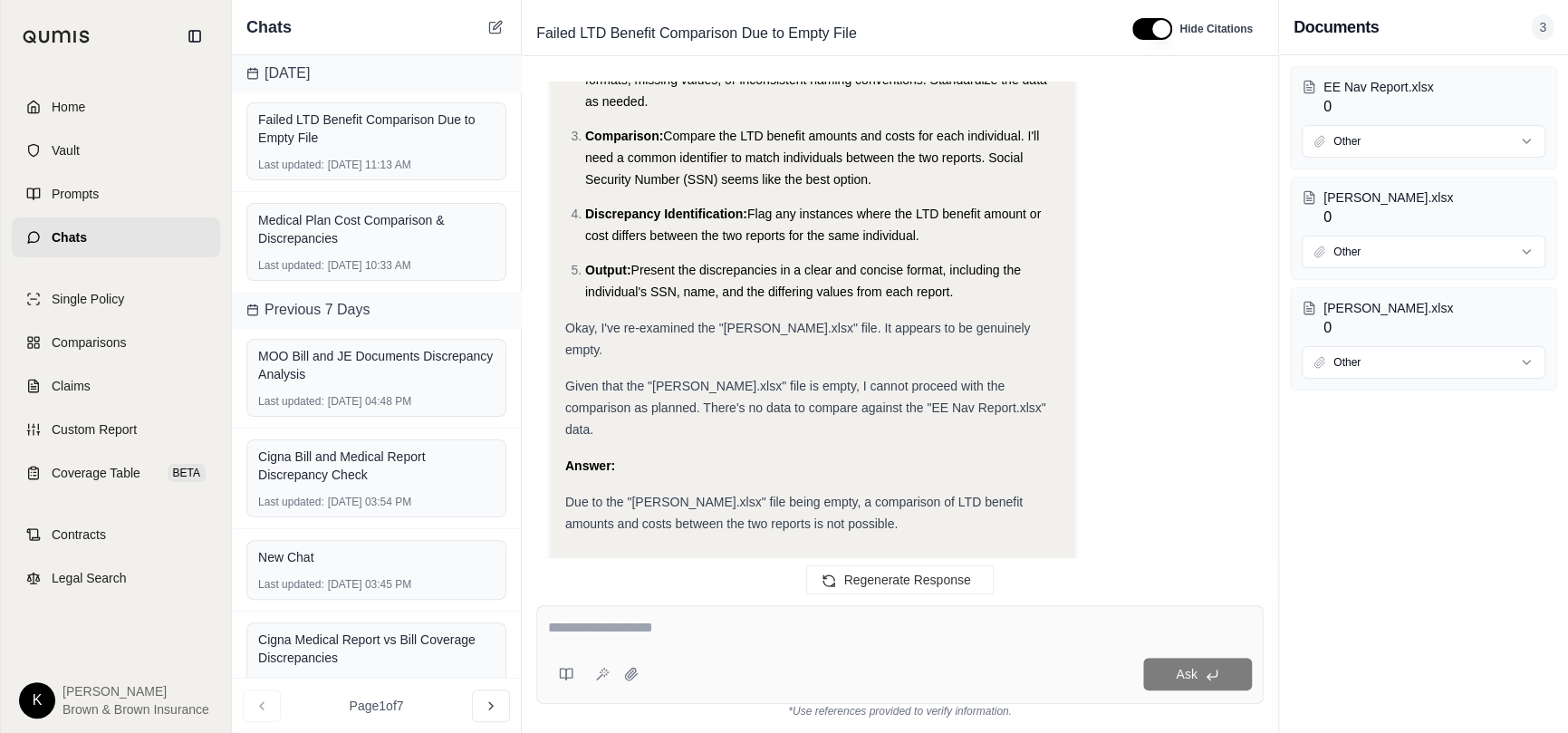
click at [930, 640] on div at bounding box center [899, 631] width 704 height 28
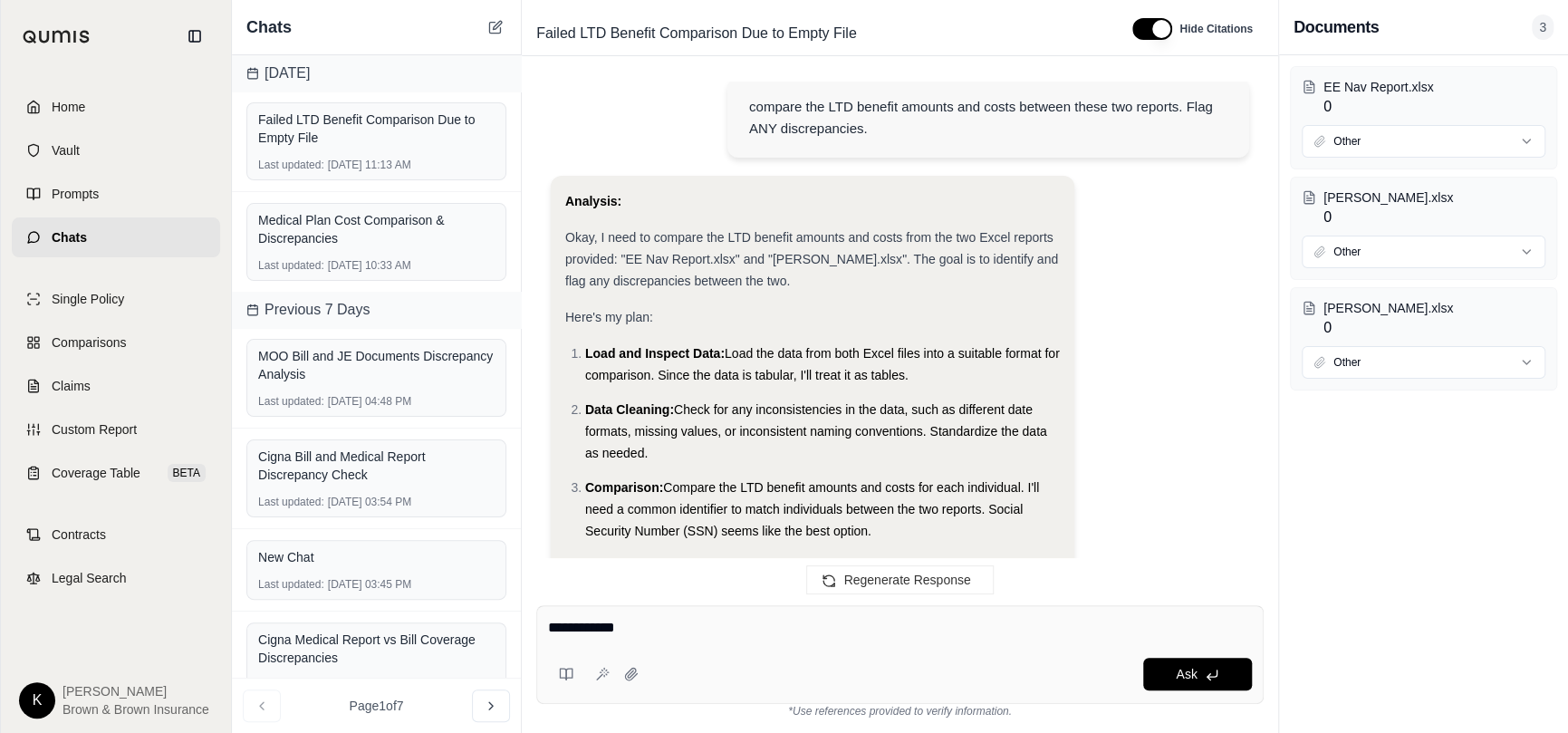
scroll to position [0, 0]
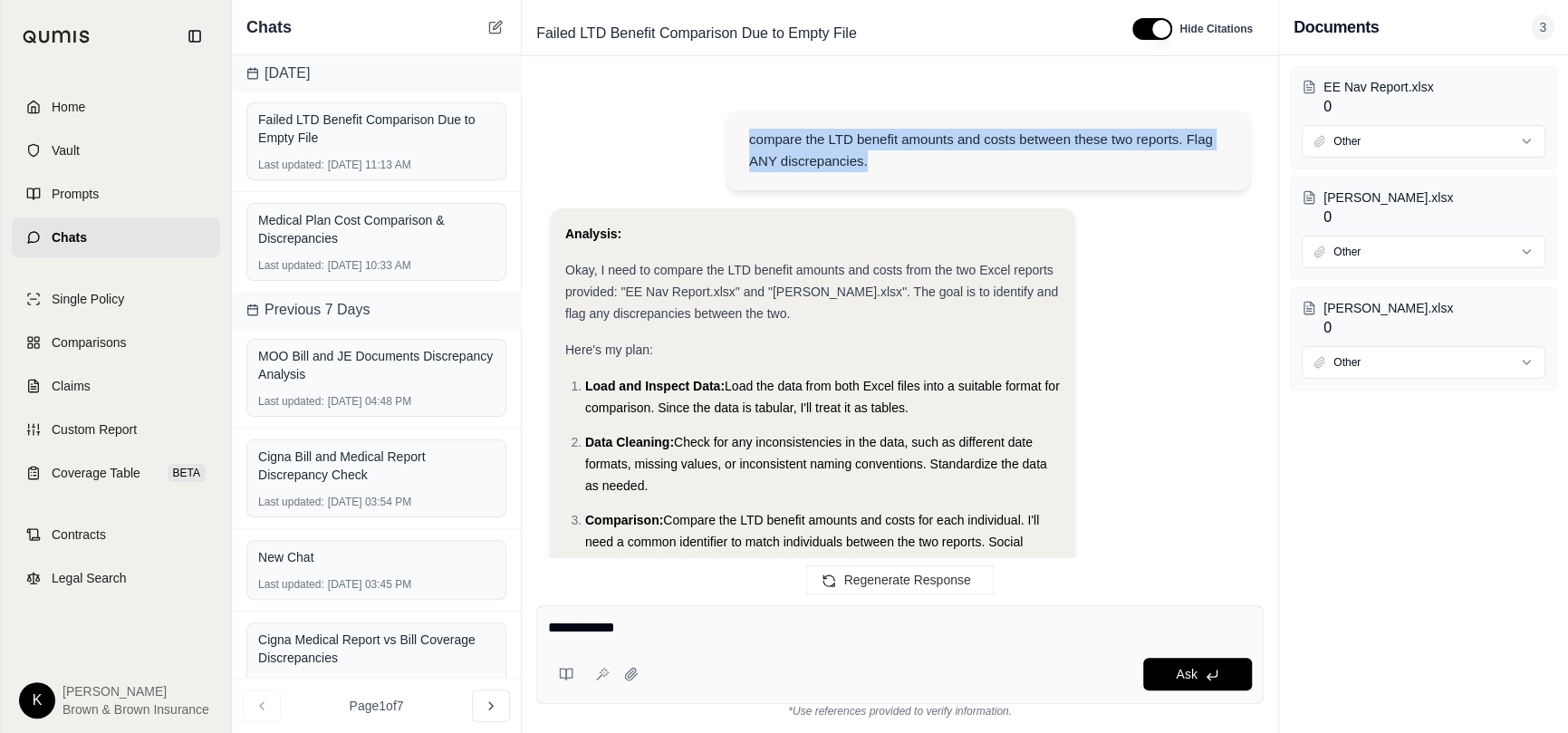
drag, startPoint x: 877, startPoint y: 165, endPoint x: 725, endPoint y: 128, distance: 156.4
click at [725, 128] on div "compare the LTD benefit amounts and costs between these two reports. Flag ANY d…" at bounding box center [900, 152] width 699 height 112
copy div "compare the LTD benefit amounts and costs between these two reports. Flag ANY d…"
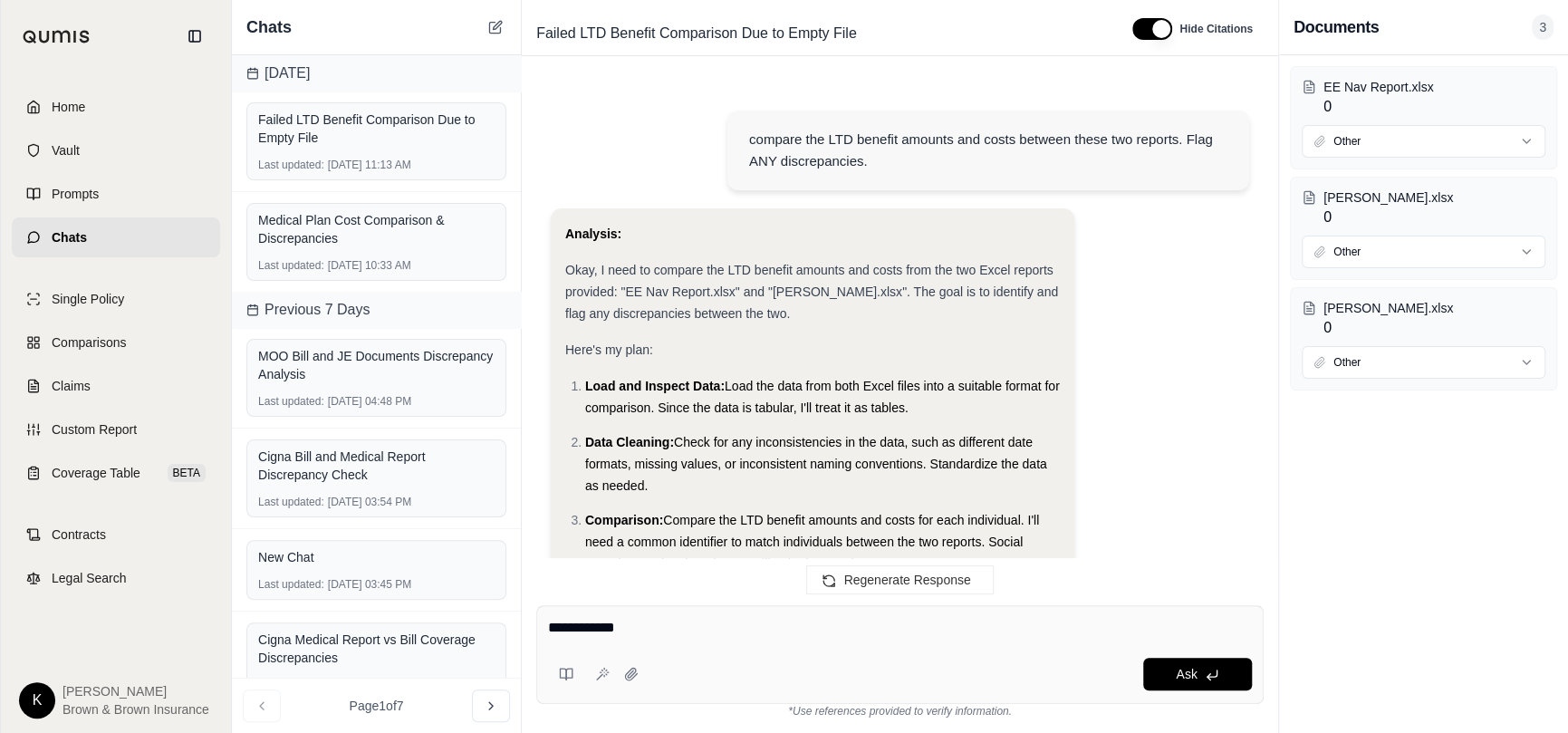
click at [706, 666] on div "Ask" at bounding box center [949, 675] width 606 height 33
drag, startPoint x: 672, startPoint y: 628, endPoint x: 442, endPoint y: 590, distance: 233.1
click at [441, 590] on div "Chats Today Failed LTD Benefit Comparison Due to Empty File Last updated: Sep 1…" at bounding box center [899, 366] width 1336 height 733
paste textarea "**********"
type textarea "**********"
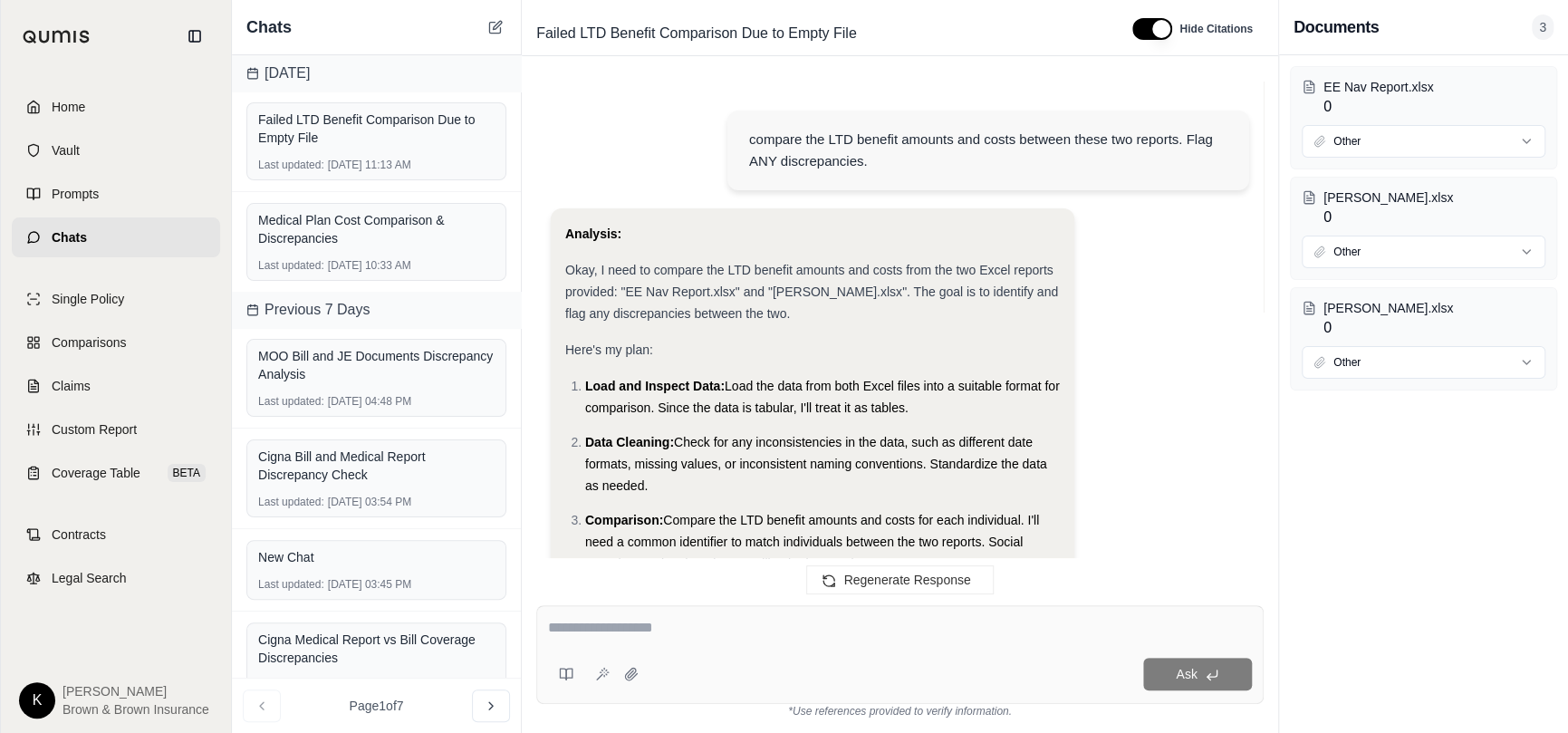
scroll to position [7388, 0]
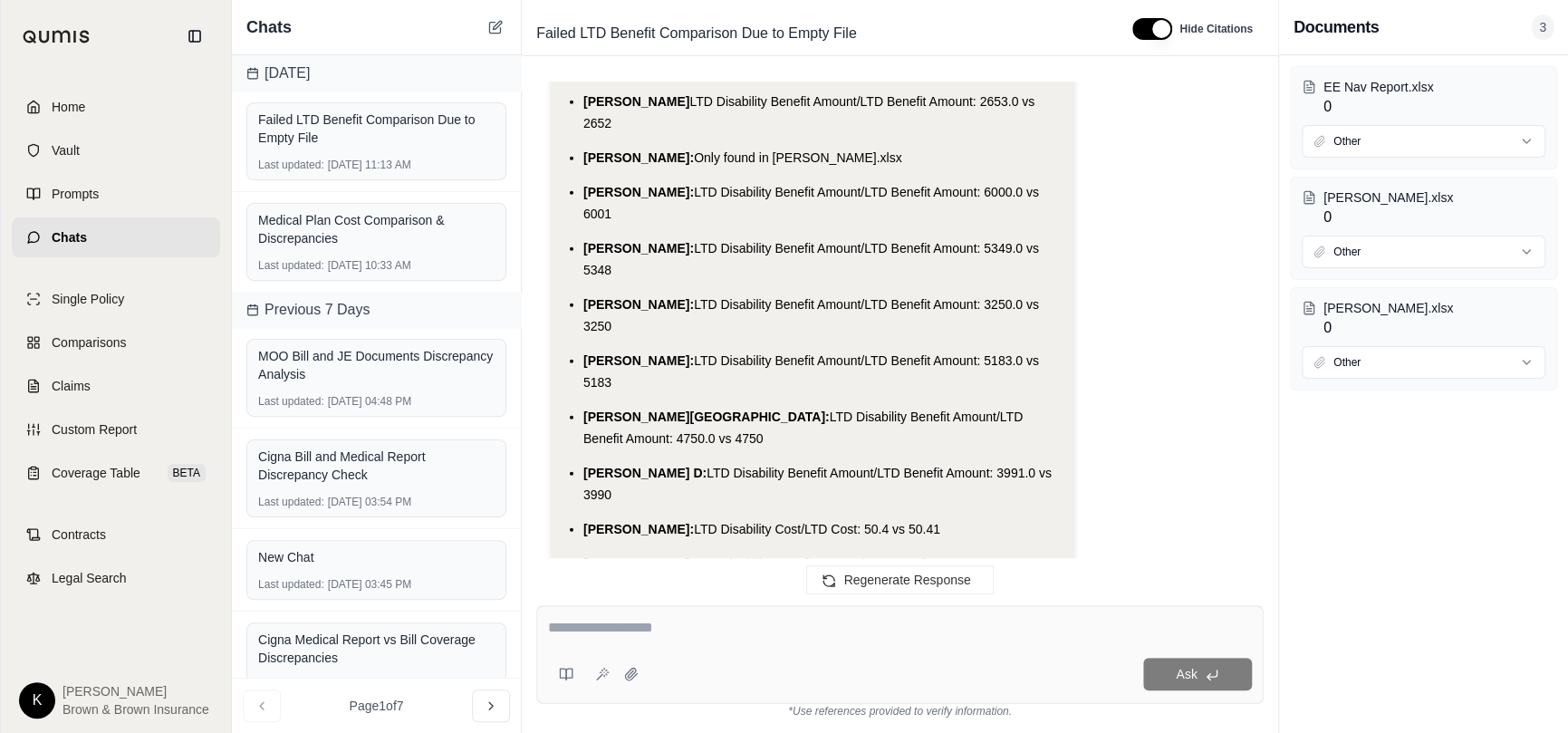
click at [657, 633] on textarea at bounding box center [899, 628] width 704 height 21
type textarea "**********"
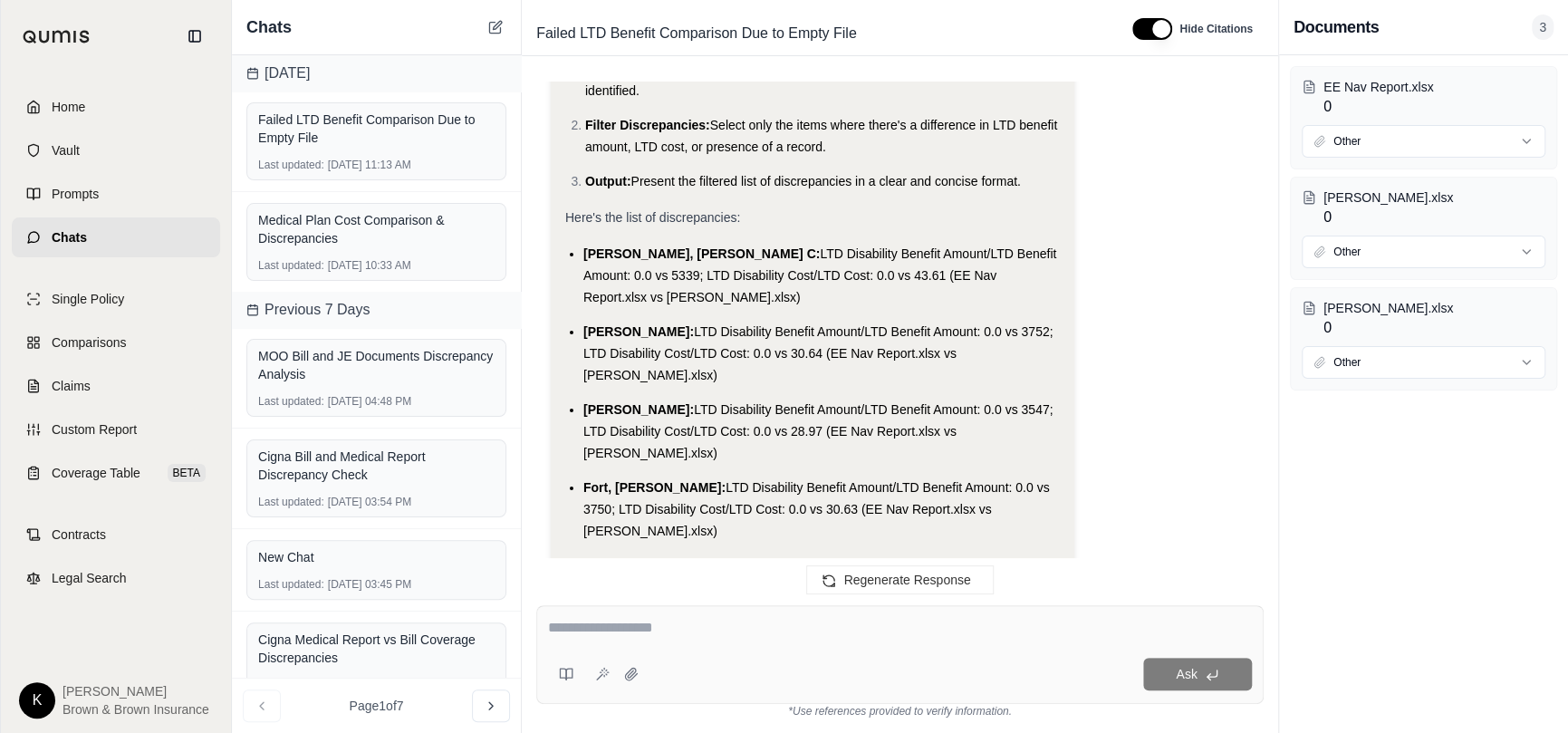
scroll to position [8462, 0]
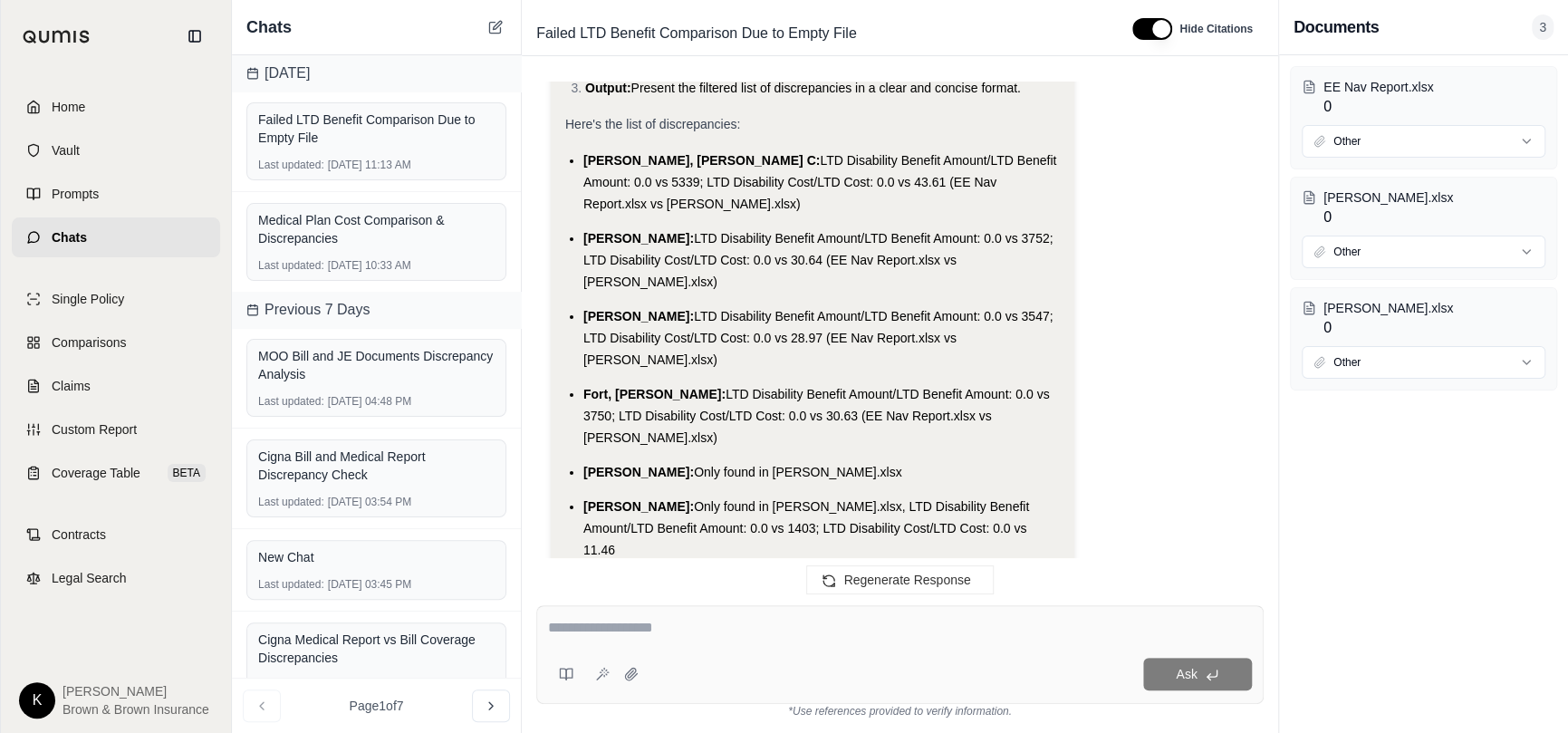
drag, startPoint x: 864, startPoint y: 456, endPoint x: 554, endPoint y: 417, distance: 312.4
click at [554, 417] on div "Analysis: Okay, I need to extract only the discrepancies from the previous comp…" at bounding box center [813, 515] width 524 height 1479
copy div "The following discrepancies were found between the "EE Nav Report.xlsx" and "Li…"
